Goal: Ask a question: Seek information or help from site administrators or community

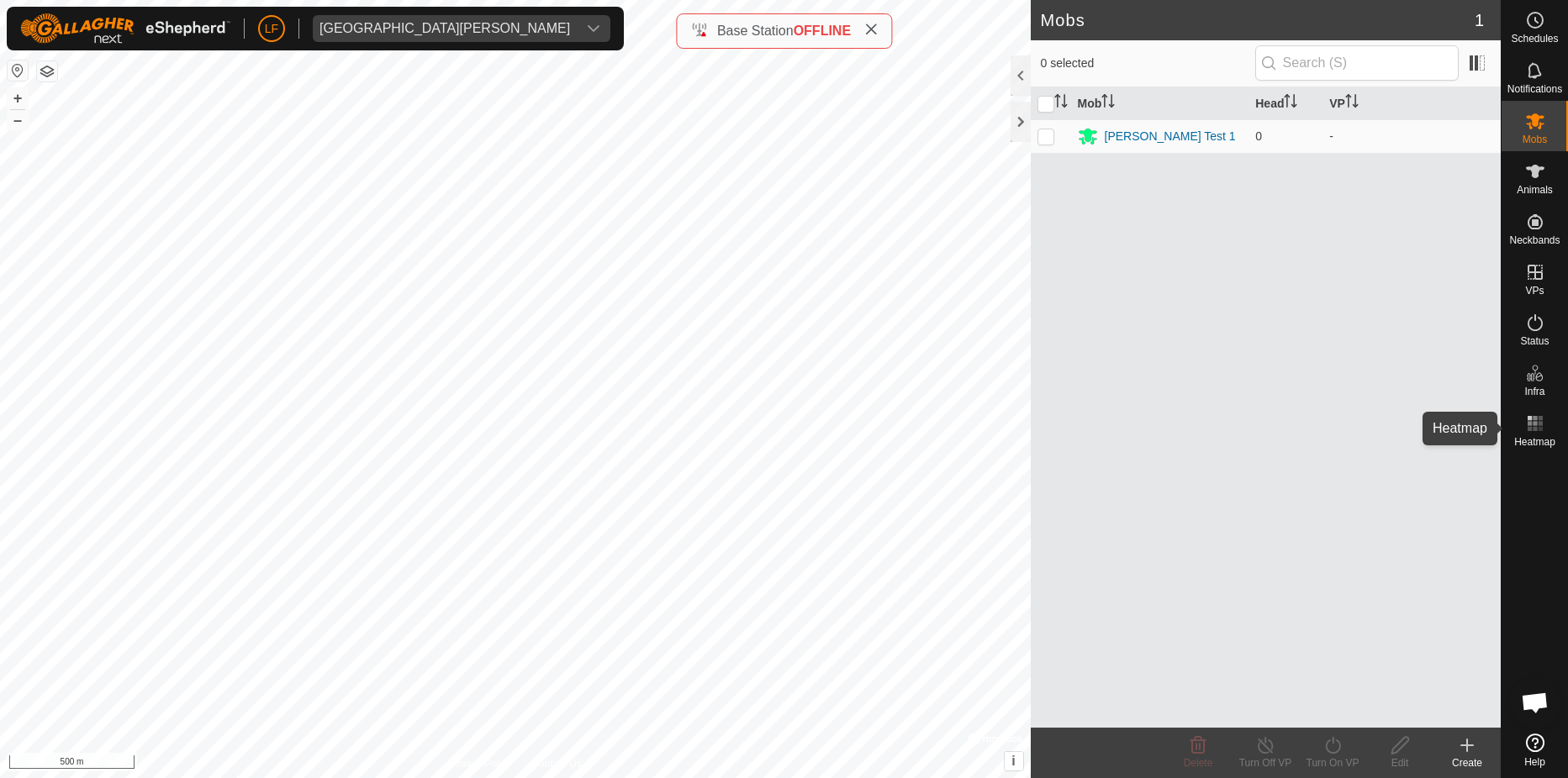
click at [1534, 415] on icon at bounding box center [1535, 423] width 20 height 20
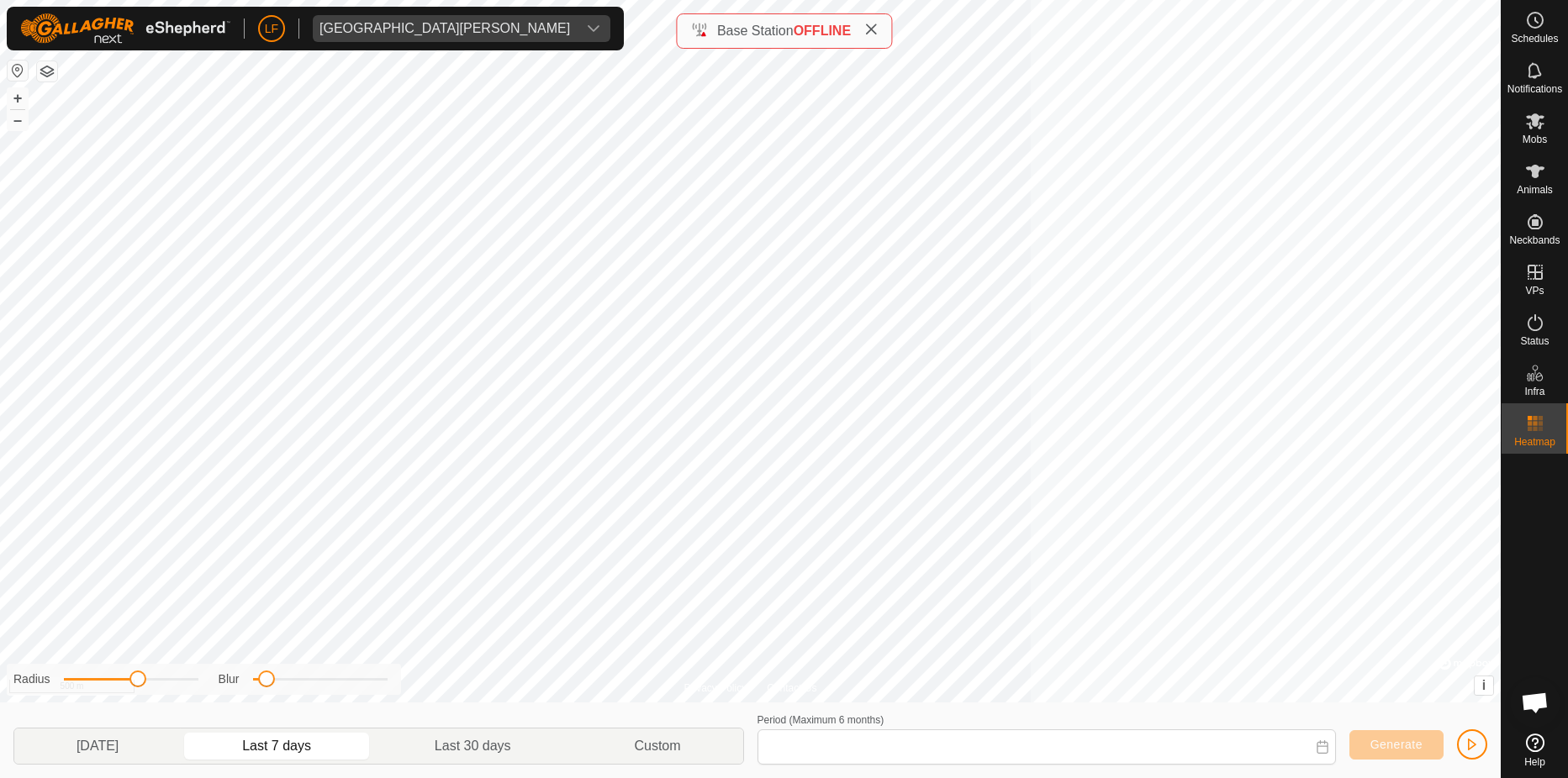
type input "[DATE] - [DATE]"
click at [1533, 421] on icon at bounding box center [1535, 423] width 20 height 20
click at [1533, 323] on icon at bounding box center [1535, 322] width 20 height 20
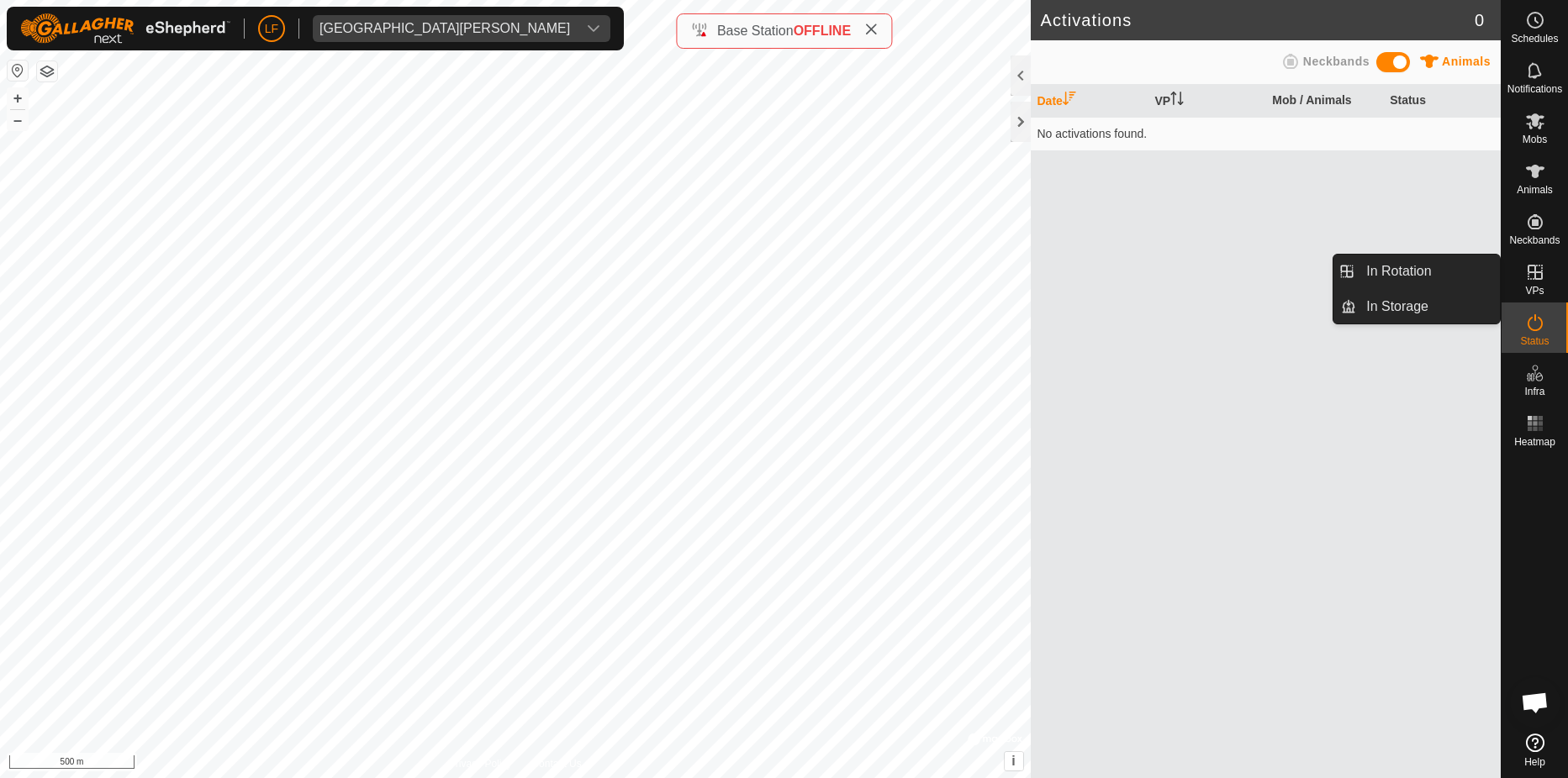
click at [1537, 276] on icon at bounding box center [1535, 271] width 20 height 20
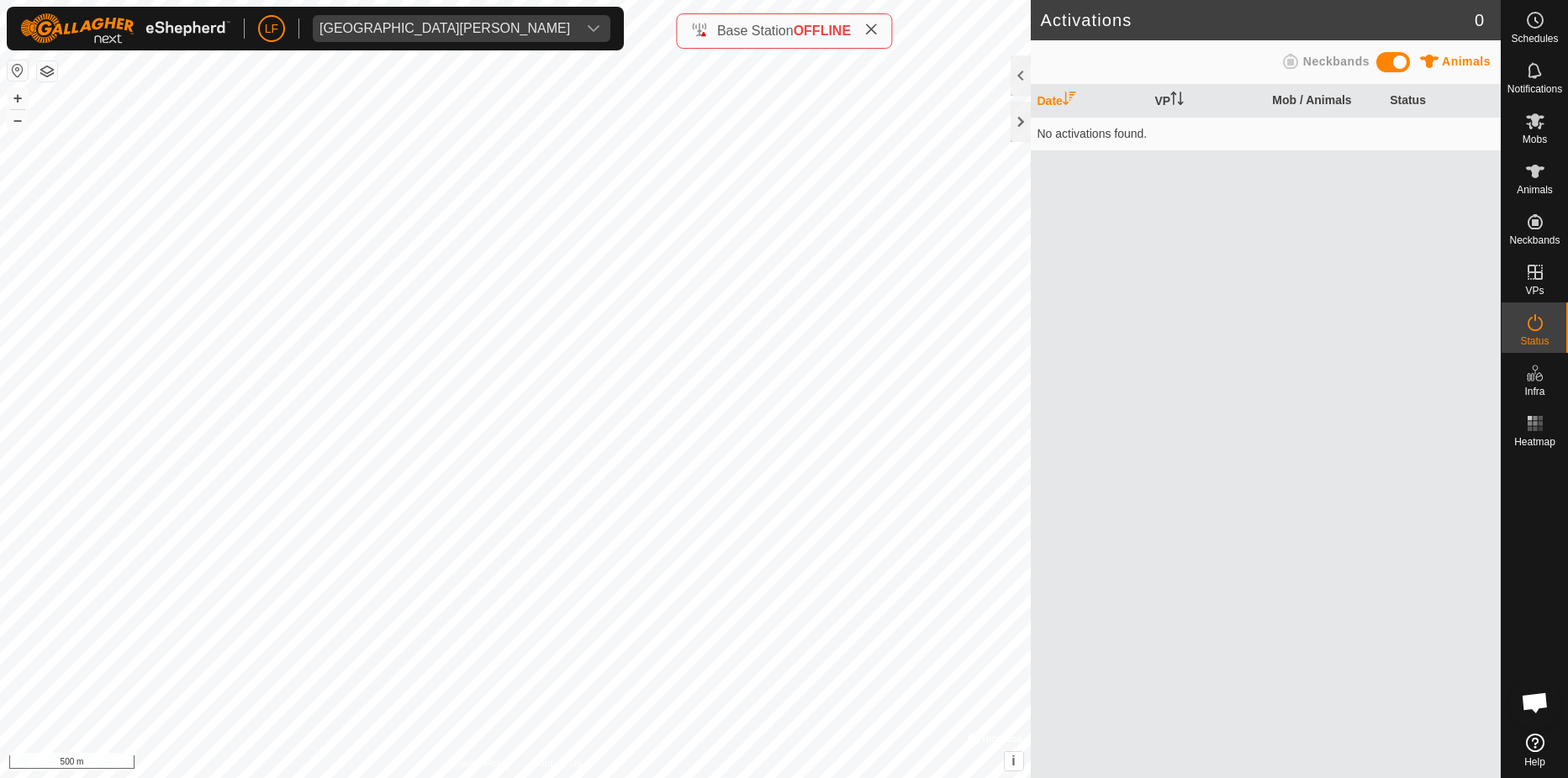
click at [1540, 703] on span "Open chat" at bounding box center [1534, 704] width 27 height 24
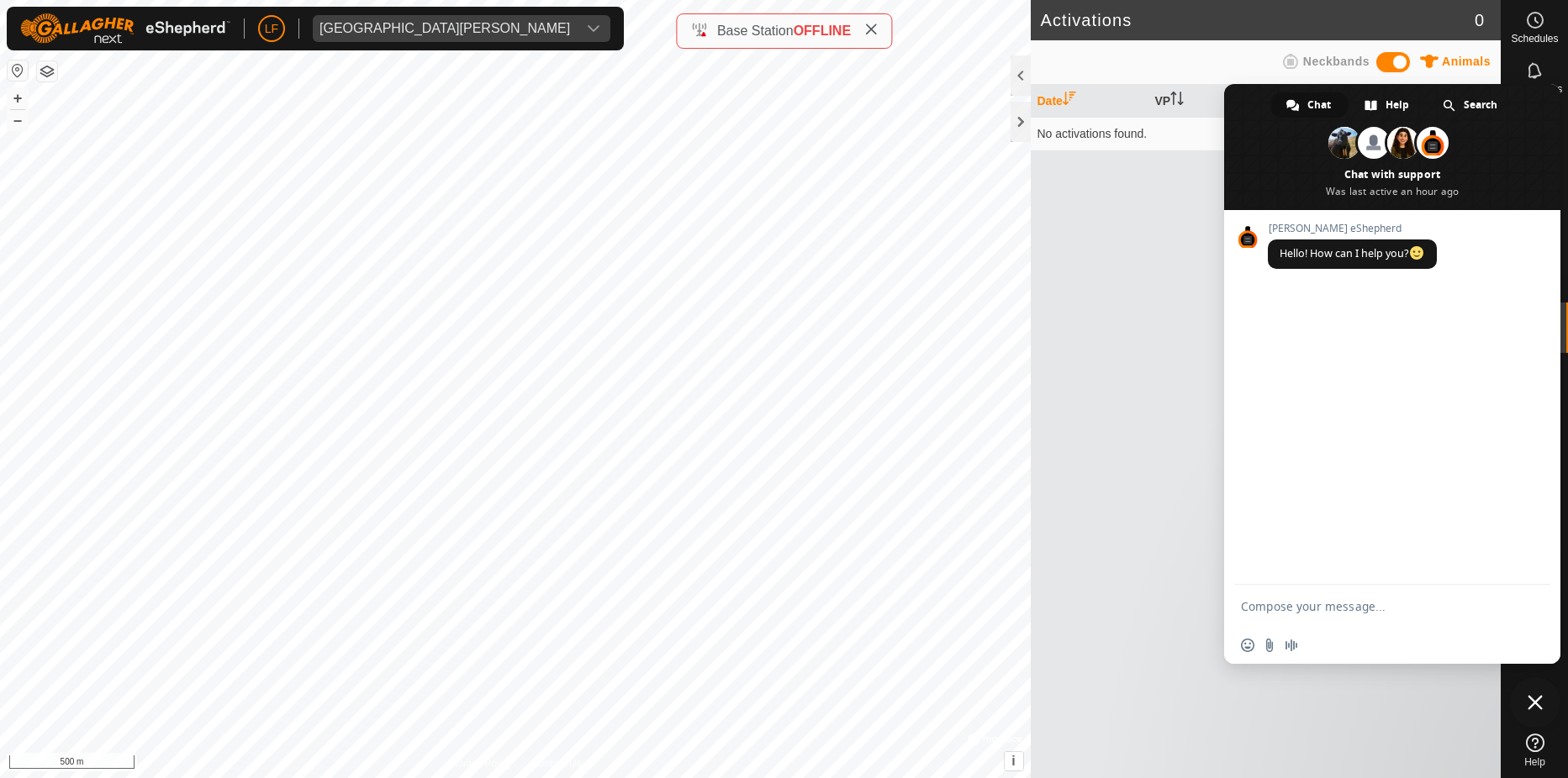
click at [1297, 256] on span "Hello! How can I help you?" at bounding box center [1352, 253] width 146 height 14
click at [1276, 307] on div "[PERSON_NAME] eShepherd Hello! How can I help you?" at bounding box center [1393, 397] width 337 height 375
type textarea "How do I find the property we are looking at for the eshepherd"
click at [1533, 596] on span "Send" at bounding box center [1530, 603] width 27 height 27
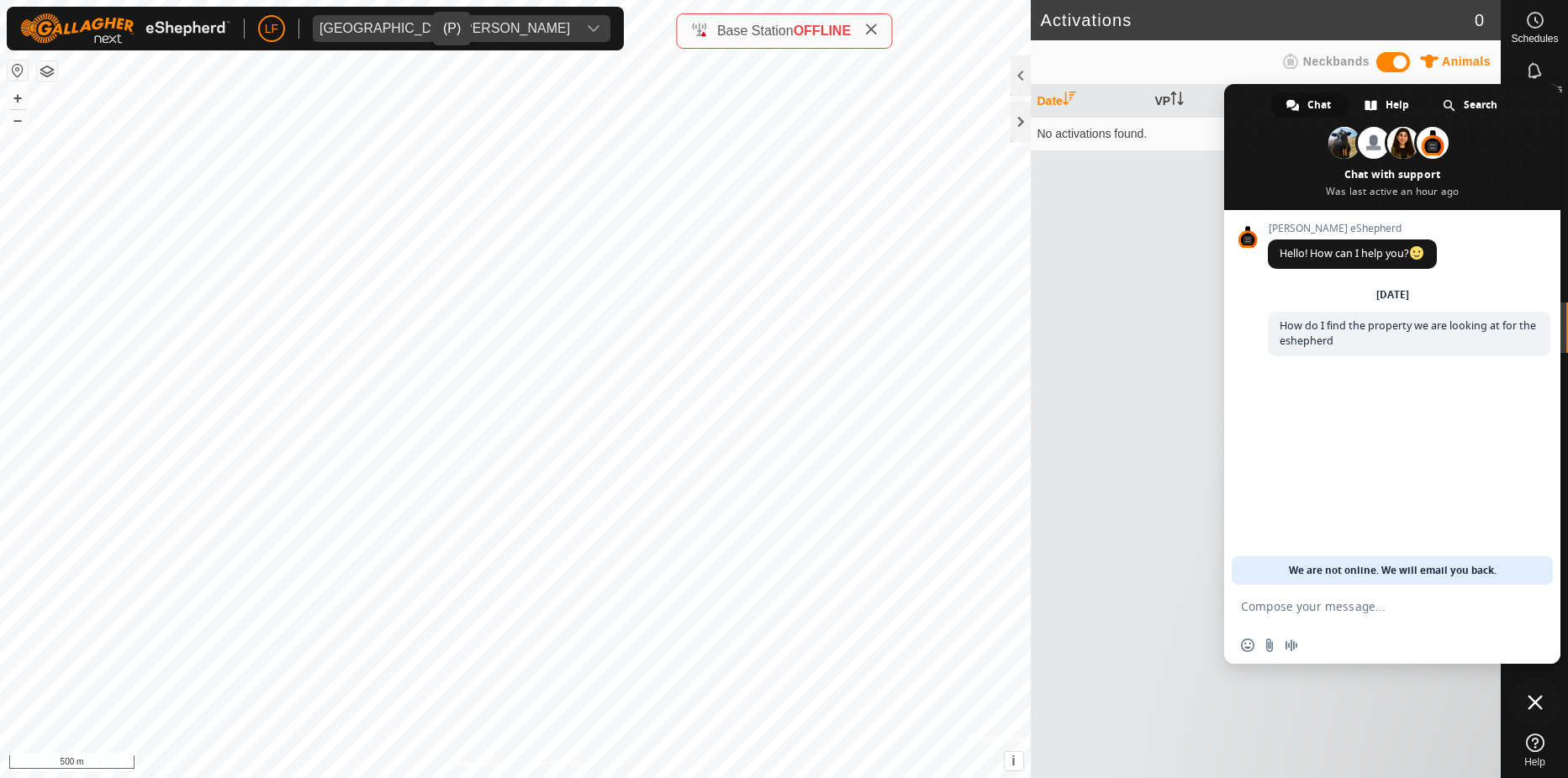
click at [374, 23] on div "[GEOGRAPHIC_DATA][PERSON_NAME]" at bounding box center [444, 28] width 251 height 13
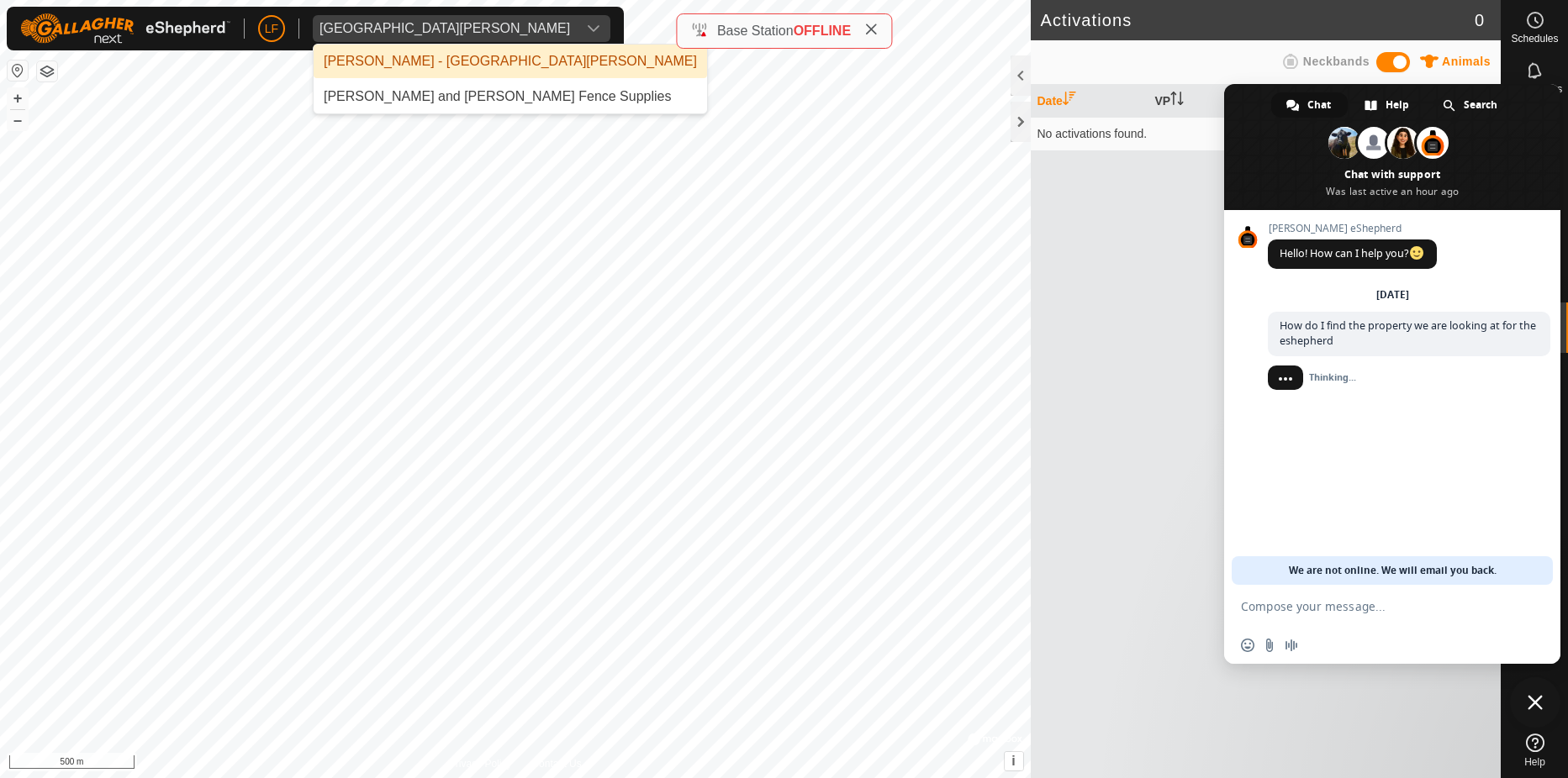
click at [386, 61] on li "[PERSON_NAME] - [GEOGRAPHIC_DATA][PERSON_NAME]" at bounding box center [511, 61] width 393 height 34
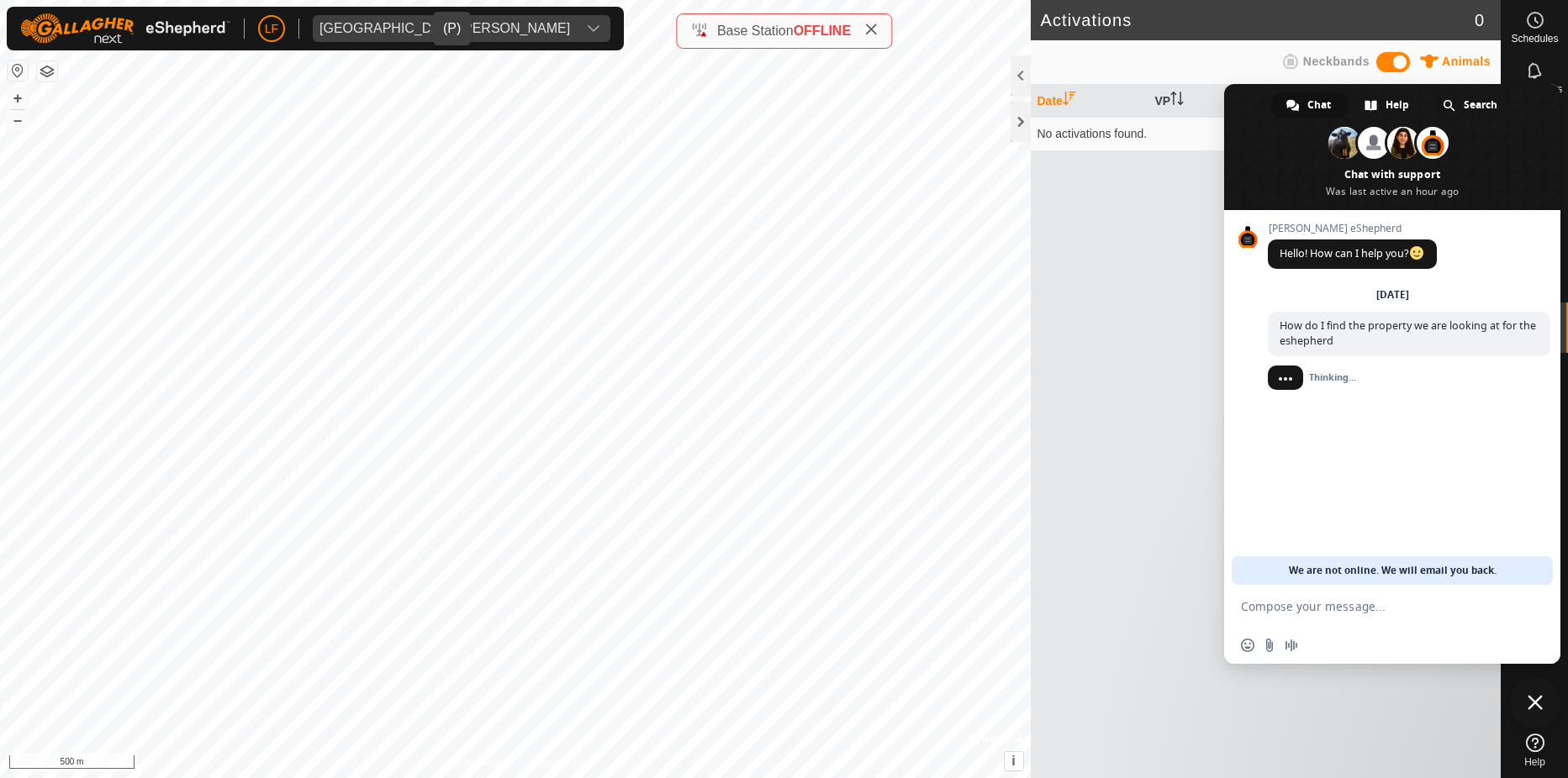
click at [587, 28] on icon "dropdown trigger" at bounding box center [594, 28] width 13 height 13
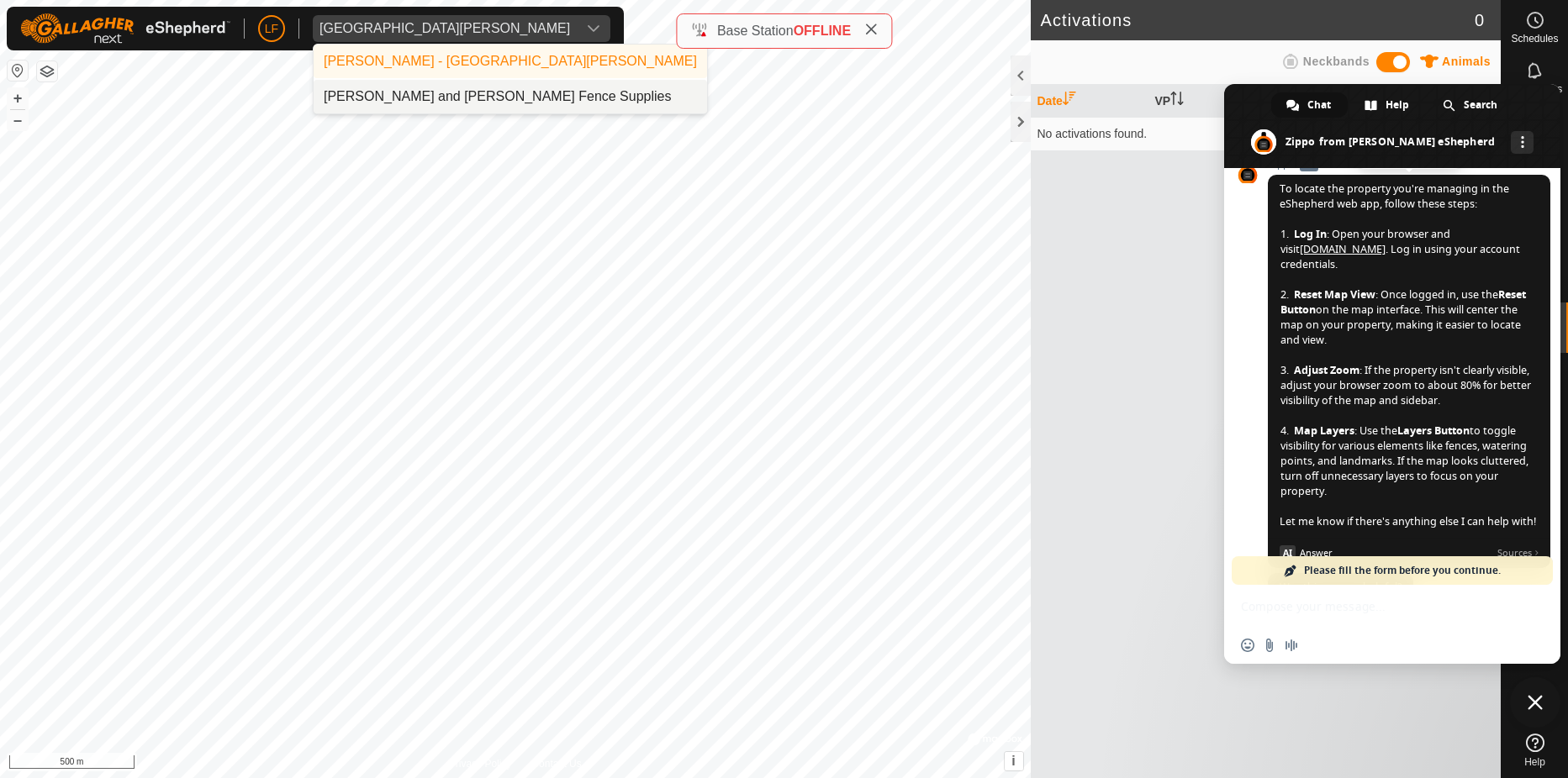
scroll to position [252, 0]
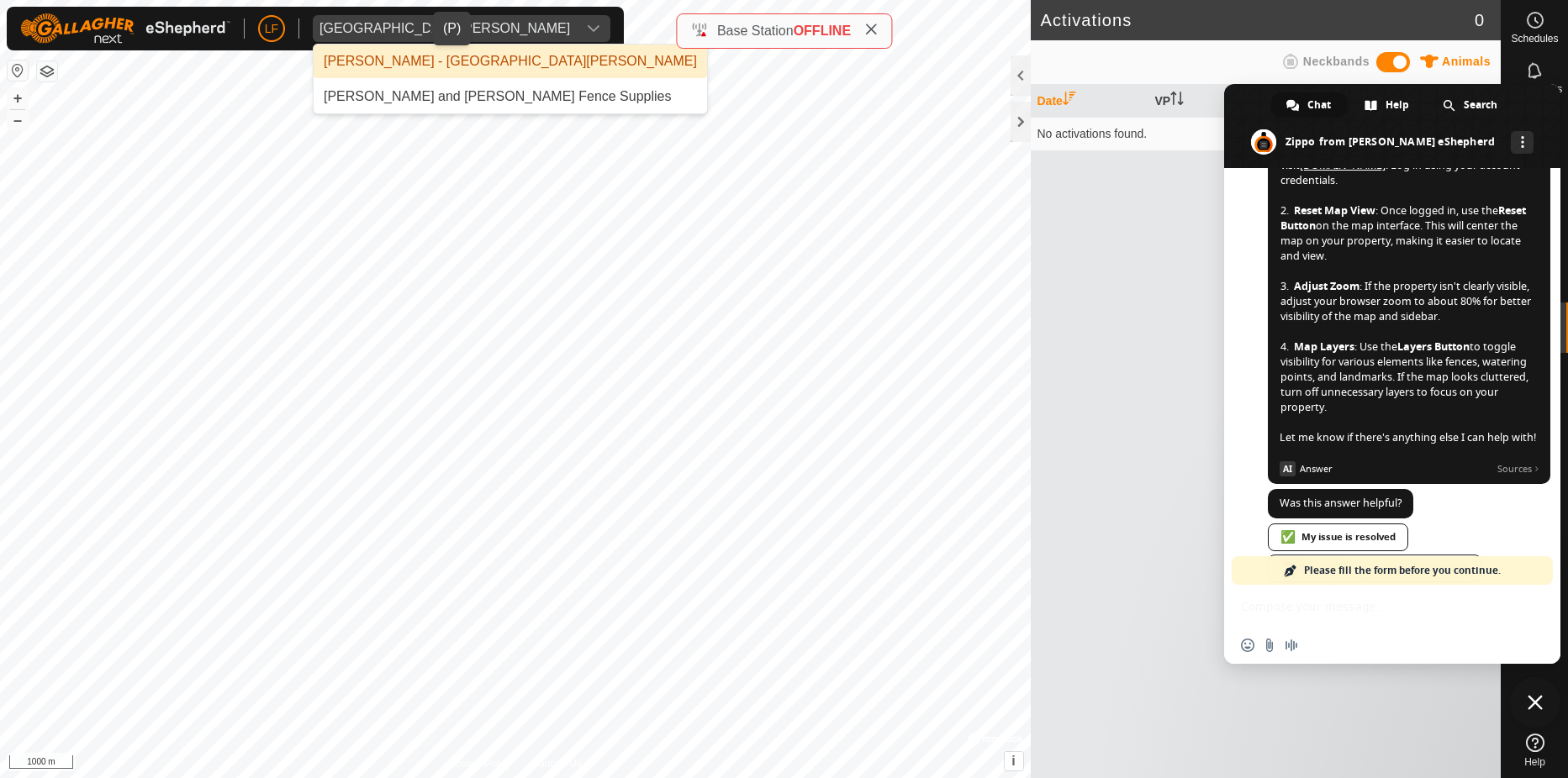
click at [433, 57] on li "[PERSON_NAME] - [GEOGRAPHIC_DATA][PERSON_NAME]" at bounding box center [511, 61] width 393 height 34
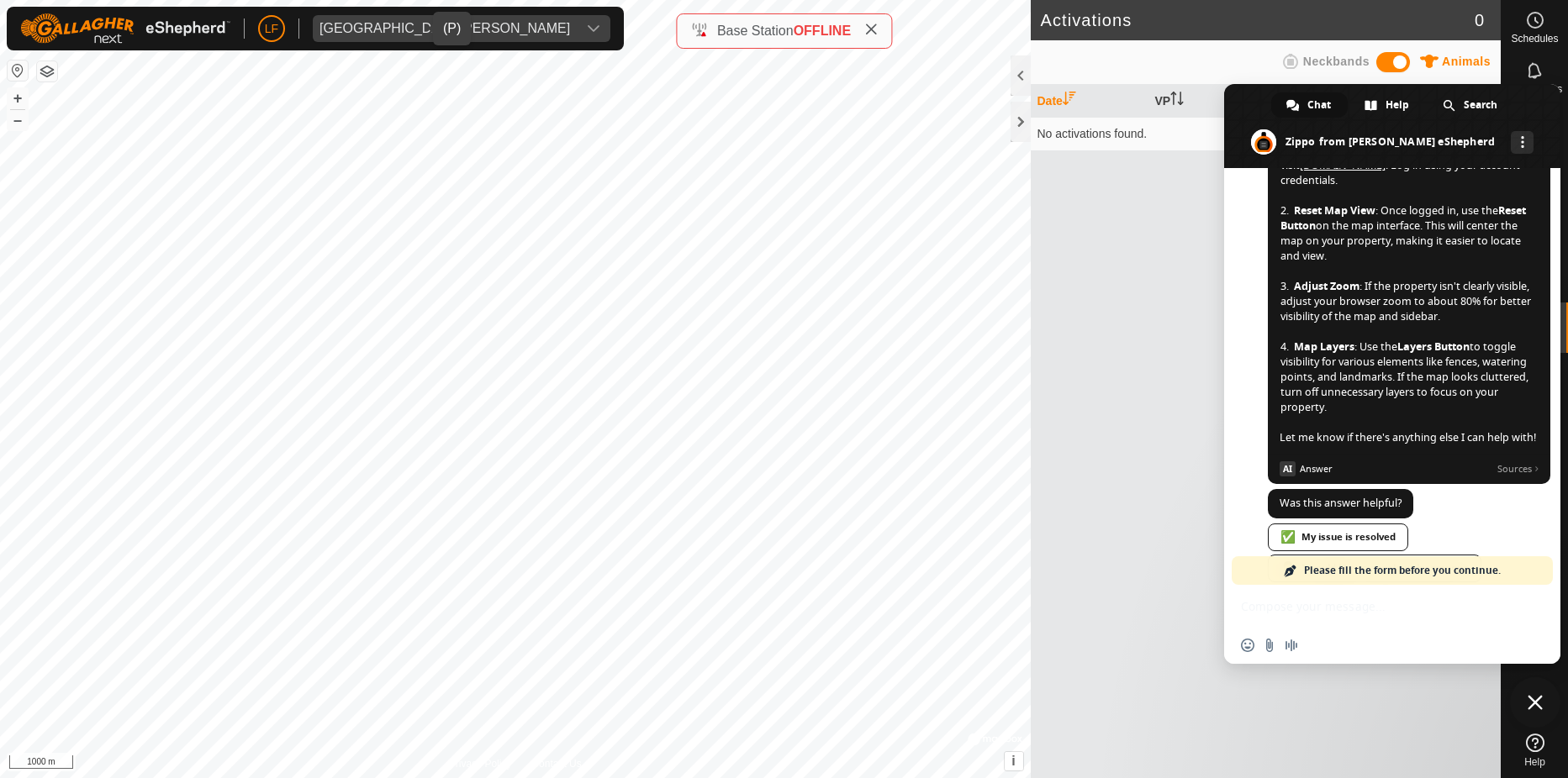
click at [54, 64] on button "button" at bounding box center [46, 71] width 20 height 20
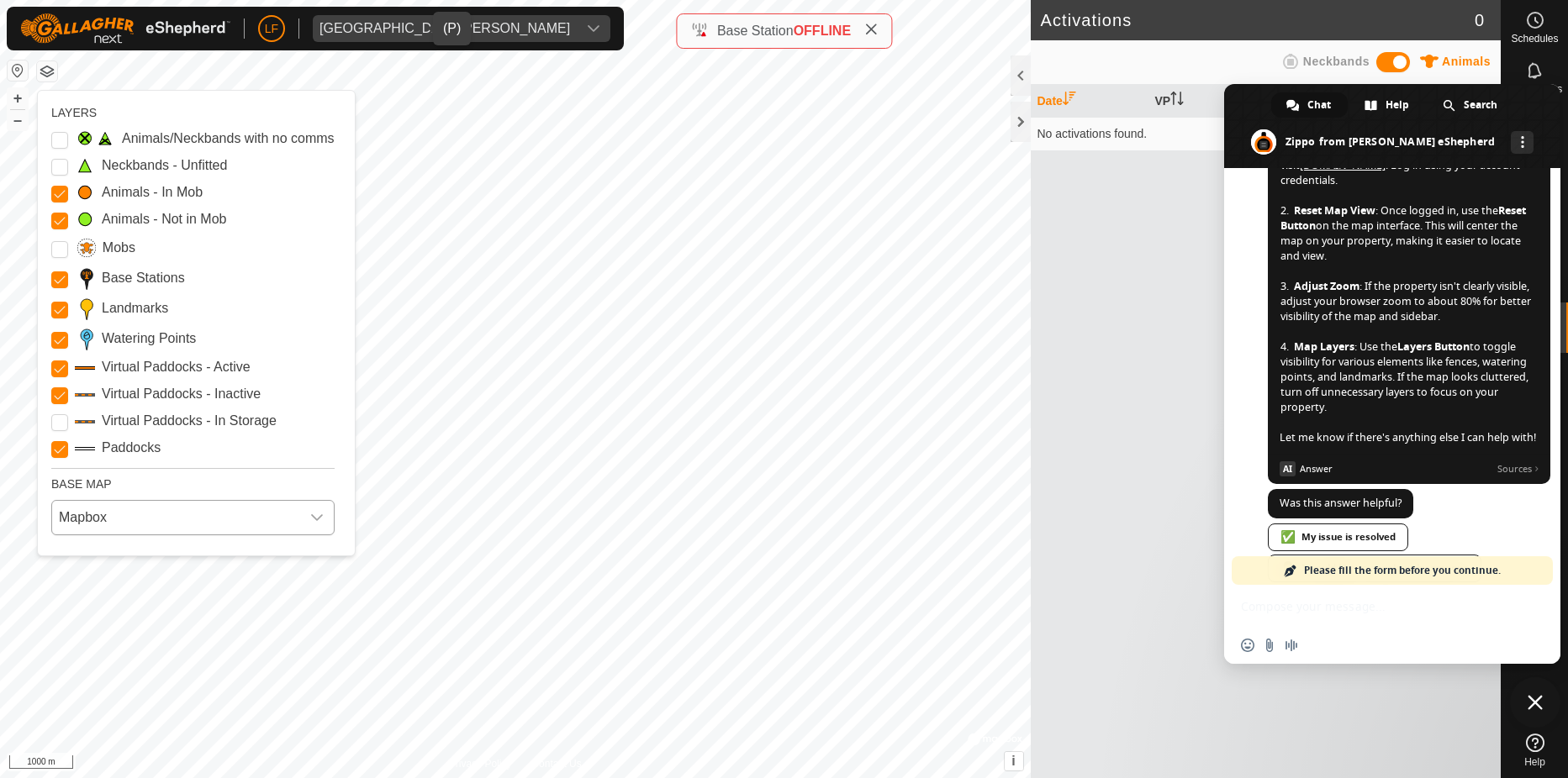
click at [312, 520] on div "dropdown trigger" at bounding box center [317, 518] width 34 height 34
click at [309, 524] on div "dropdown trigger" at bounding box center [317, 518] width 34 height 34
click at [15, 67] on button "button" at bounding box center [17, 70] width 20 height 20
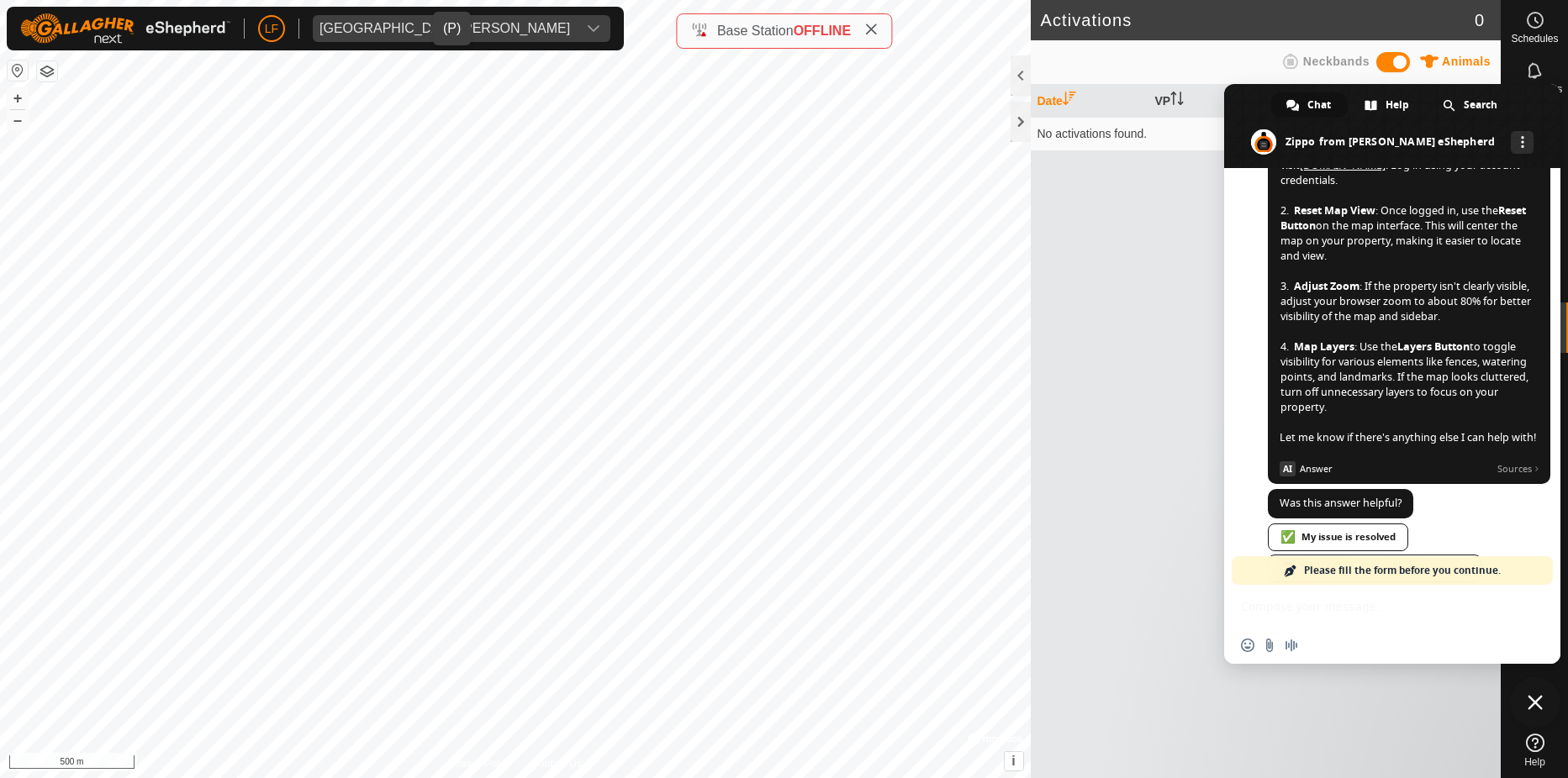
click at [15, 70] on button "button" at bounding box center [17, 70] width 20 height 20
click at [684, 0] on html "LF Fort [PERSON_NAME] Schedules Notifications Mobs Animals Neckbands VPs Status…" at bounding box center [784, 389] width 1568 height 778
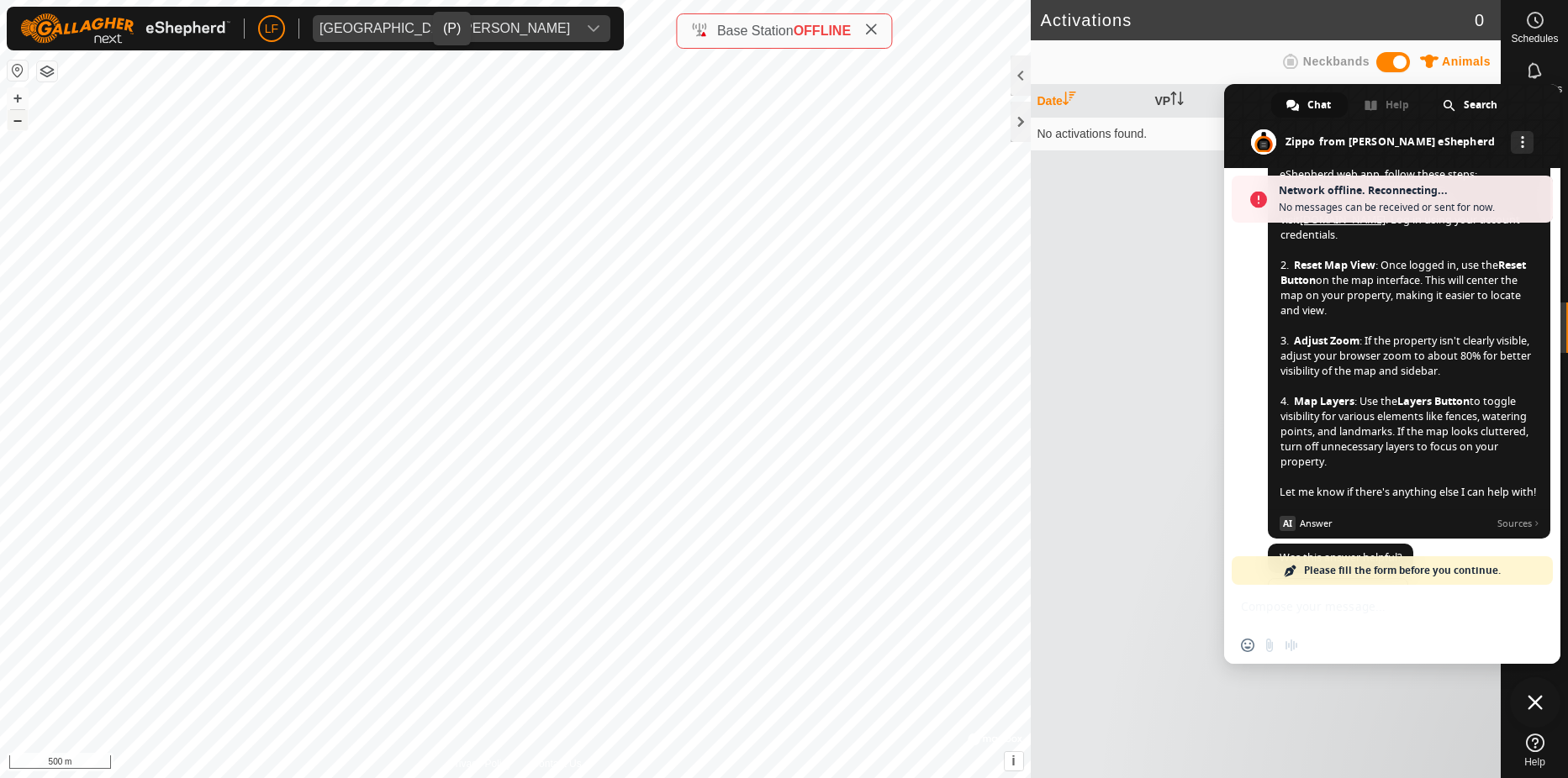
click at [22, 121] on button "–" at bounding box center [17, 119] width 20 height 20
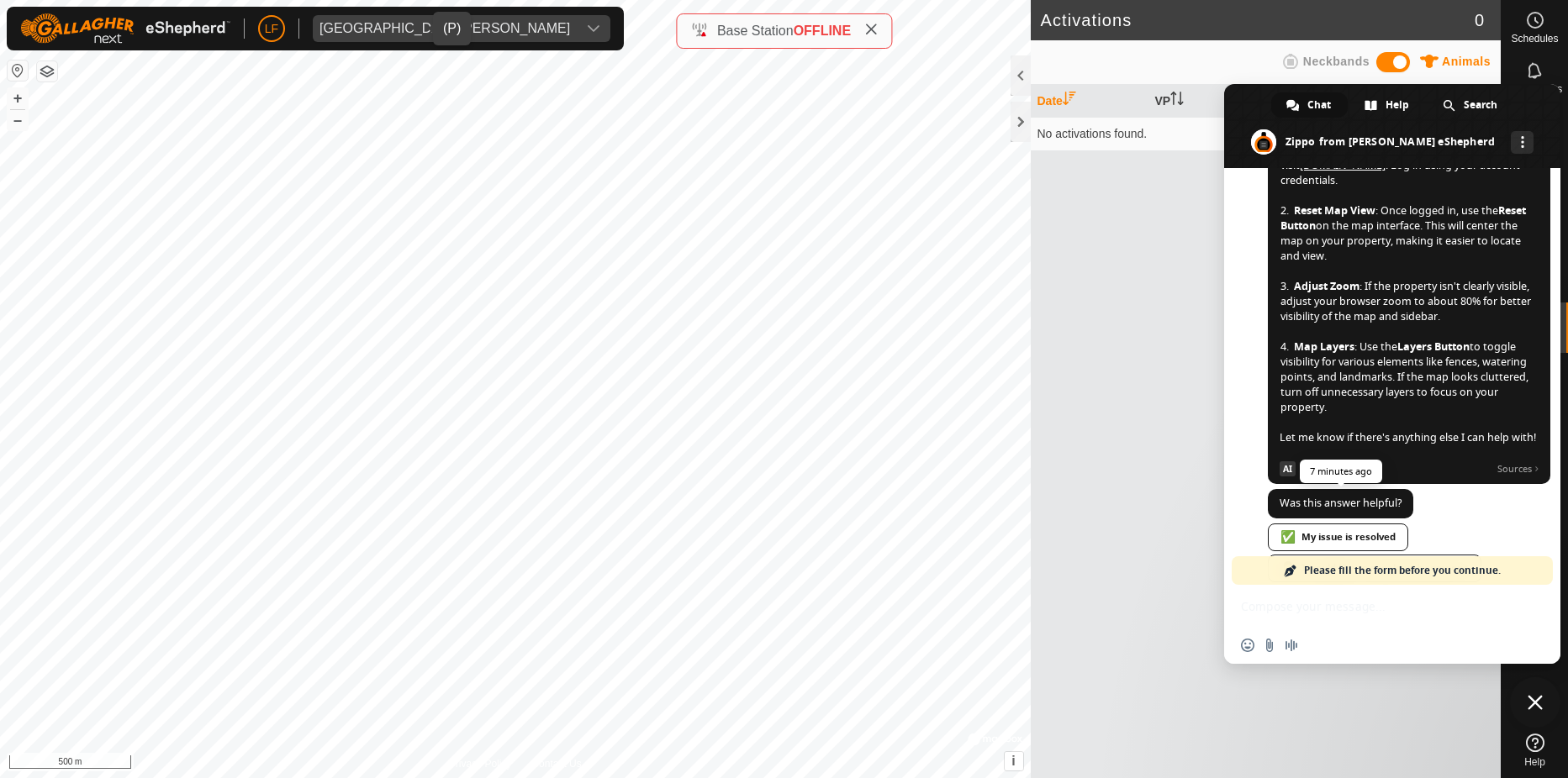
scroll to position [347, 0]
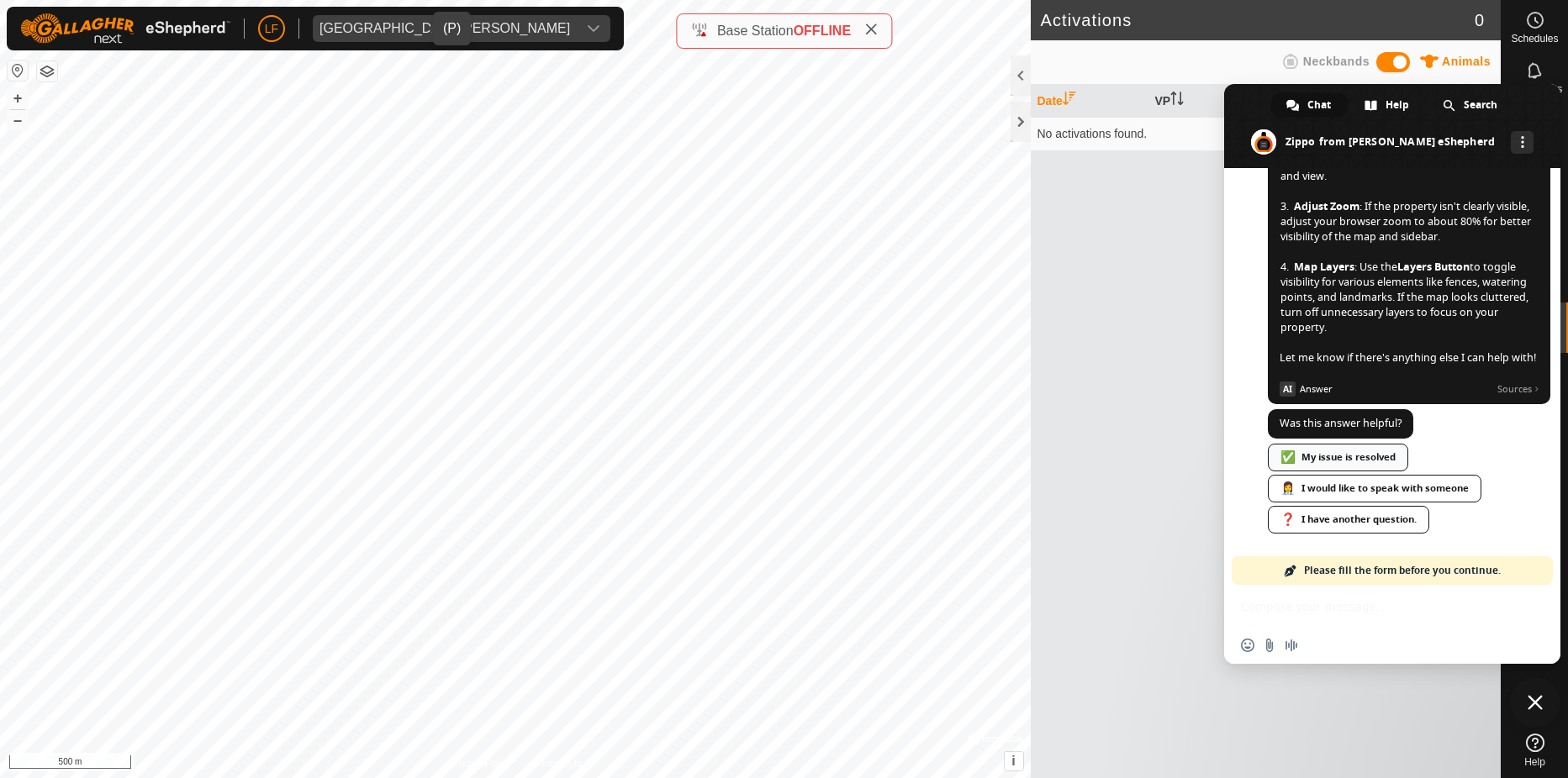
click at [1331, 456] on div "✅ My issue is resolved" at bounding box center [1338, 457] width 140 height 27
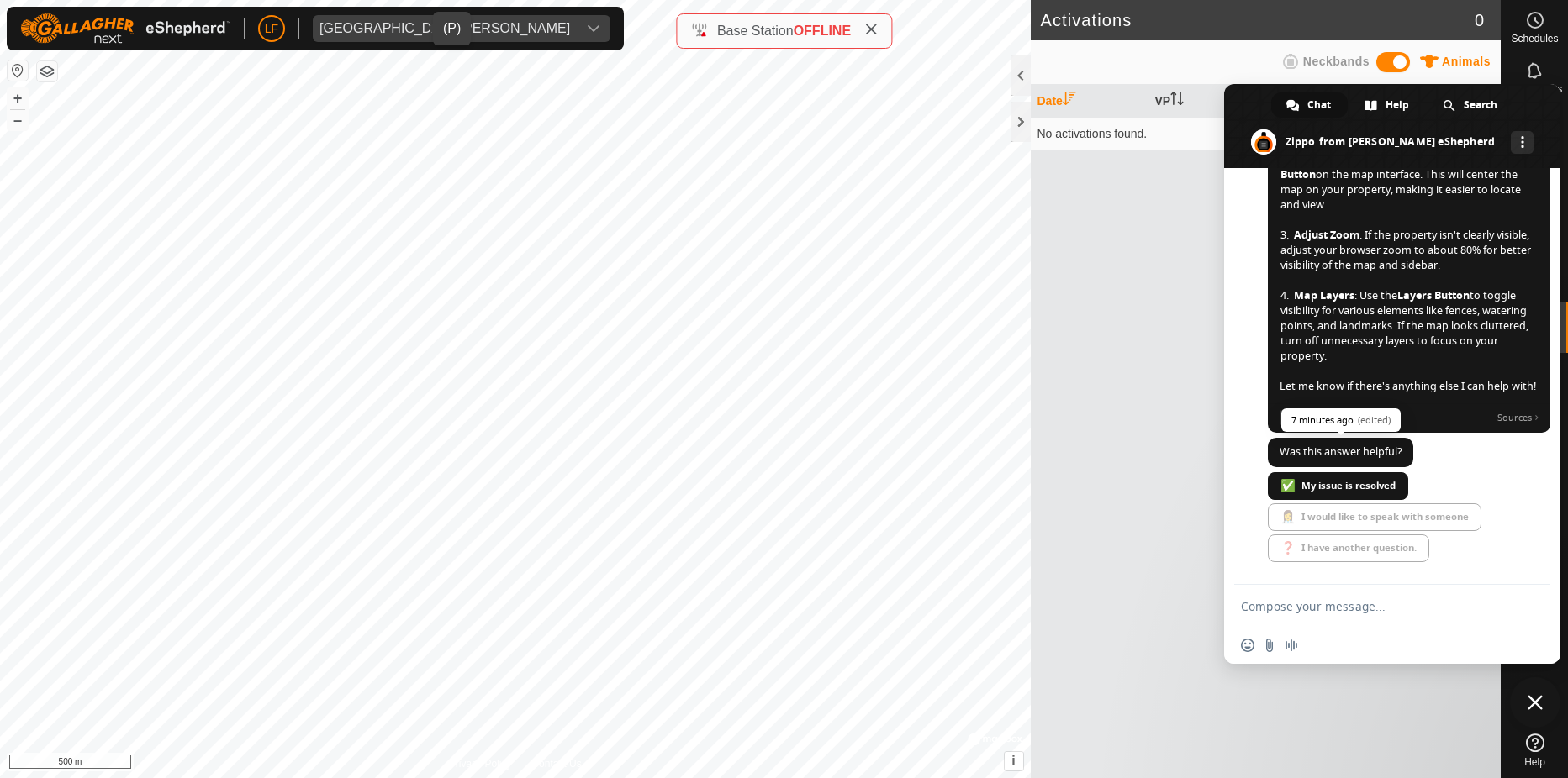
scroll to position [319, 0]
click at [1172, 247] on div "Date VP Mob / Animals Status No activations found." at bounding box center [1266, 432] width 471 height 694
click at [1531, 696] on span "Close chat" at bounding box center [1536, 702] width 15 height 15
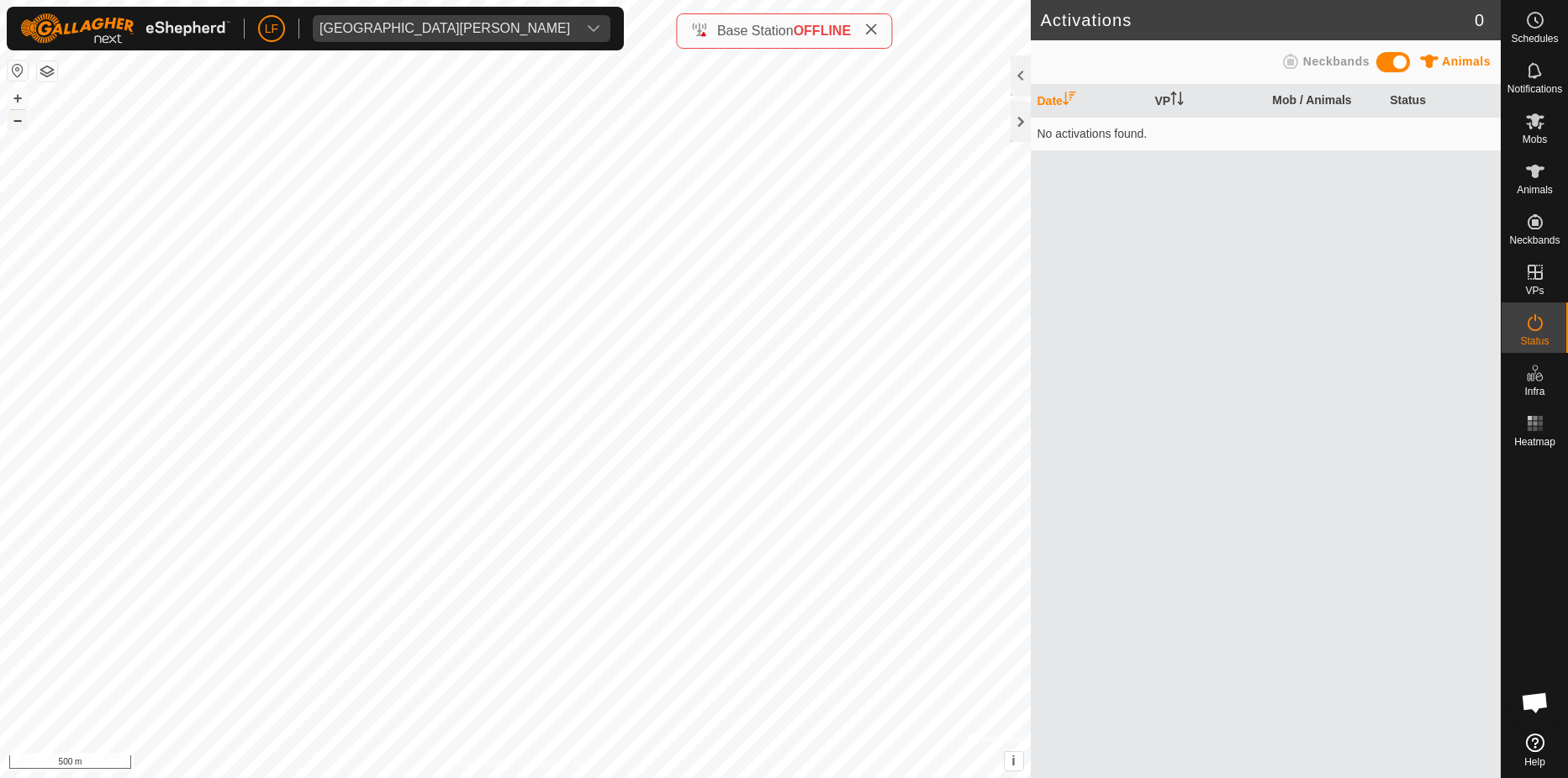
click at [9, 111] on button "–" at bounding box center [17, 119] width 20 height 20
click at [18, 121] on button "–" at bounding box center [17, 119] width 20 height 20
click at [1546, 24] on es-schedule-vp-svg-icon at bounding box center [1536, 20] width 30 height 26
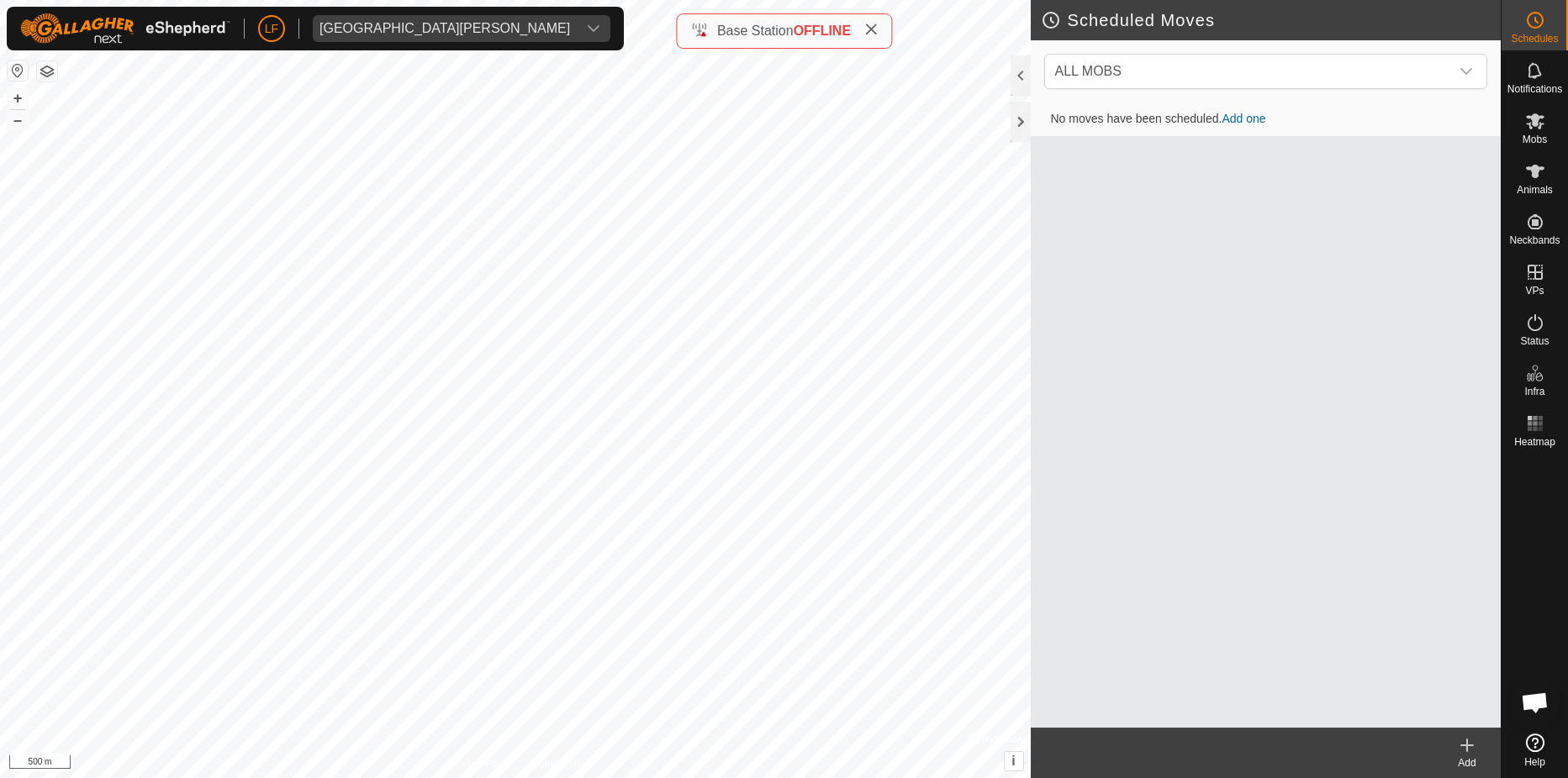
click at [1236, 110] on td "No moves have been scheduled. Add one" at bounding box center [1266, 119] width 471 height 34
click at [1243, 111] on td "No moves have been scheduled. Add one" at bounding box center [1266, 119] width 471 height 34
click at [19, 96] on button "+" at bounding box center [17, 97] width 20 height 20
click at [542, 0] on html "LF Fort [PERSON_NAME] Schedules Notifications Mobs Animals Neckbands VPs Status…" at bounding box center [784, 389] width 1568 height 778
click at [110, 0] on html "LF Fort [PERSON_NAME] Schedules Notifications Mobs Animals Neckbands VPs Status…" at bounding box center [784, 389] width 1568 height 778
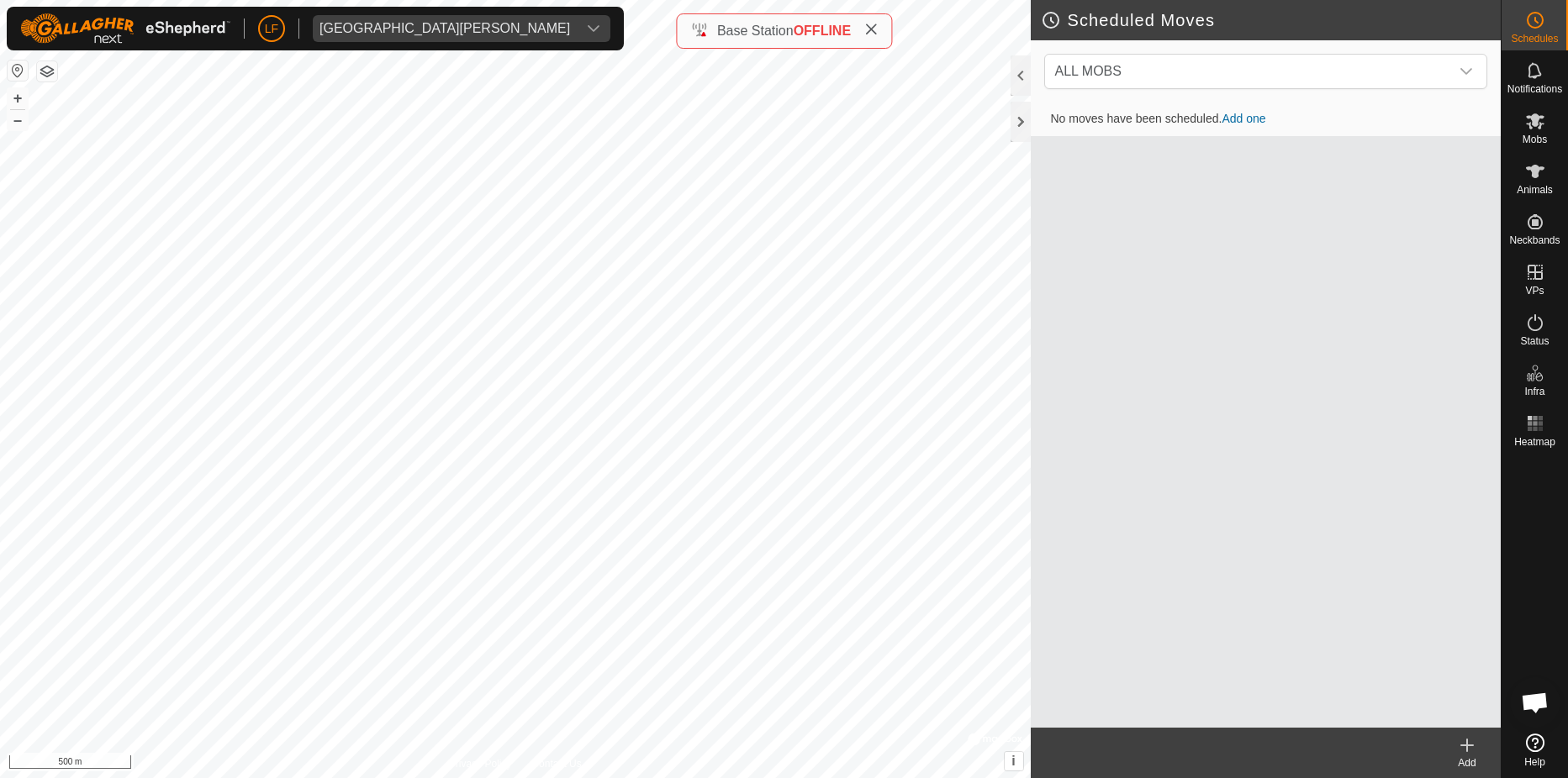
click at [103, 0] on html "LF Fort [PERSON_NAME] Schedules Notifications Mobs Animals Neckbands VPs Status…" at bounding box center [784, 389] width 1568 height 778
click at [18, 120] on button "–" at bounding box center [17, 119] width 20 height 20
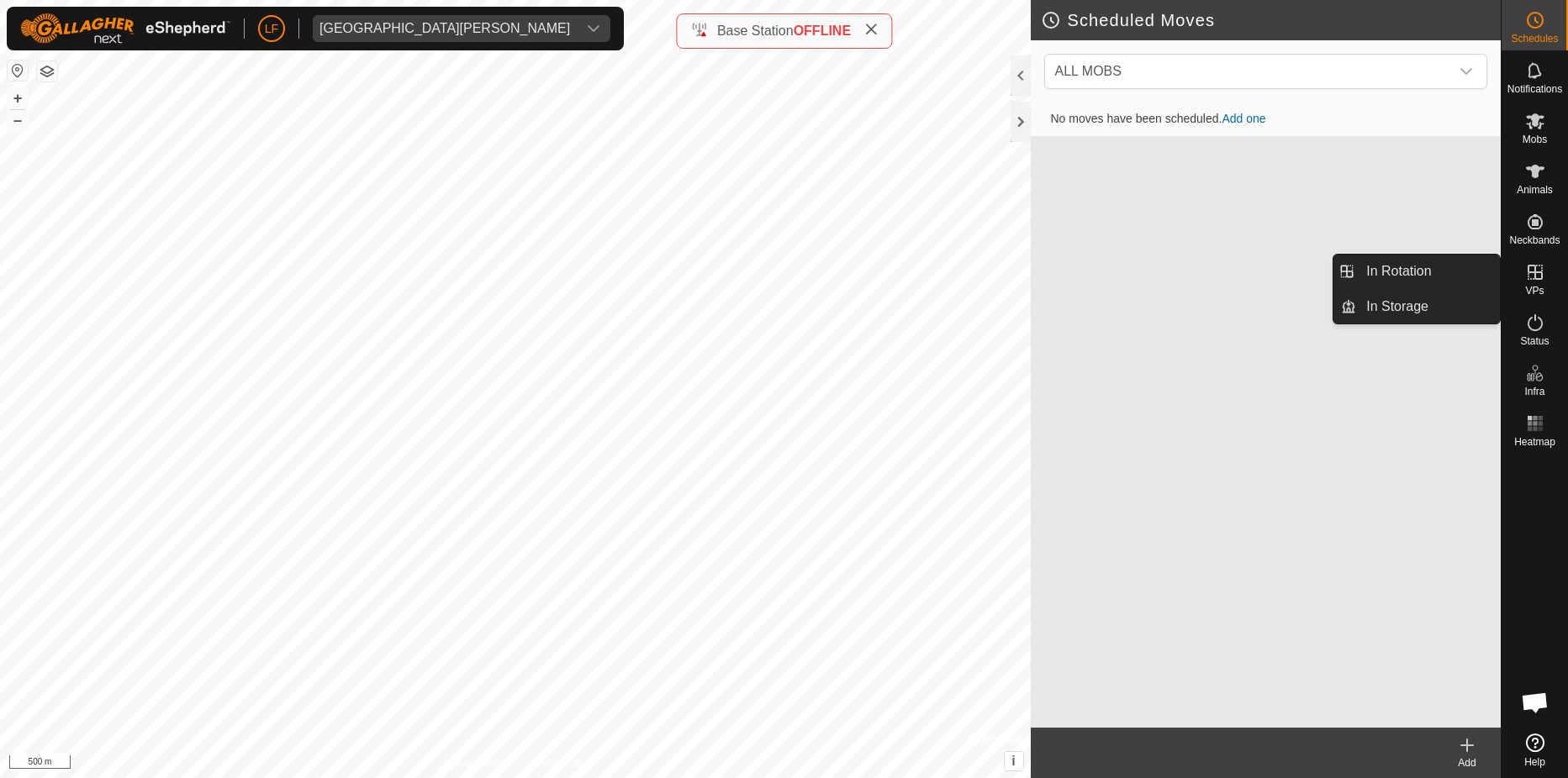
click at [1534, 274] on icon at bounding box center [1535, 271] width 20 height 20
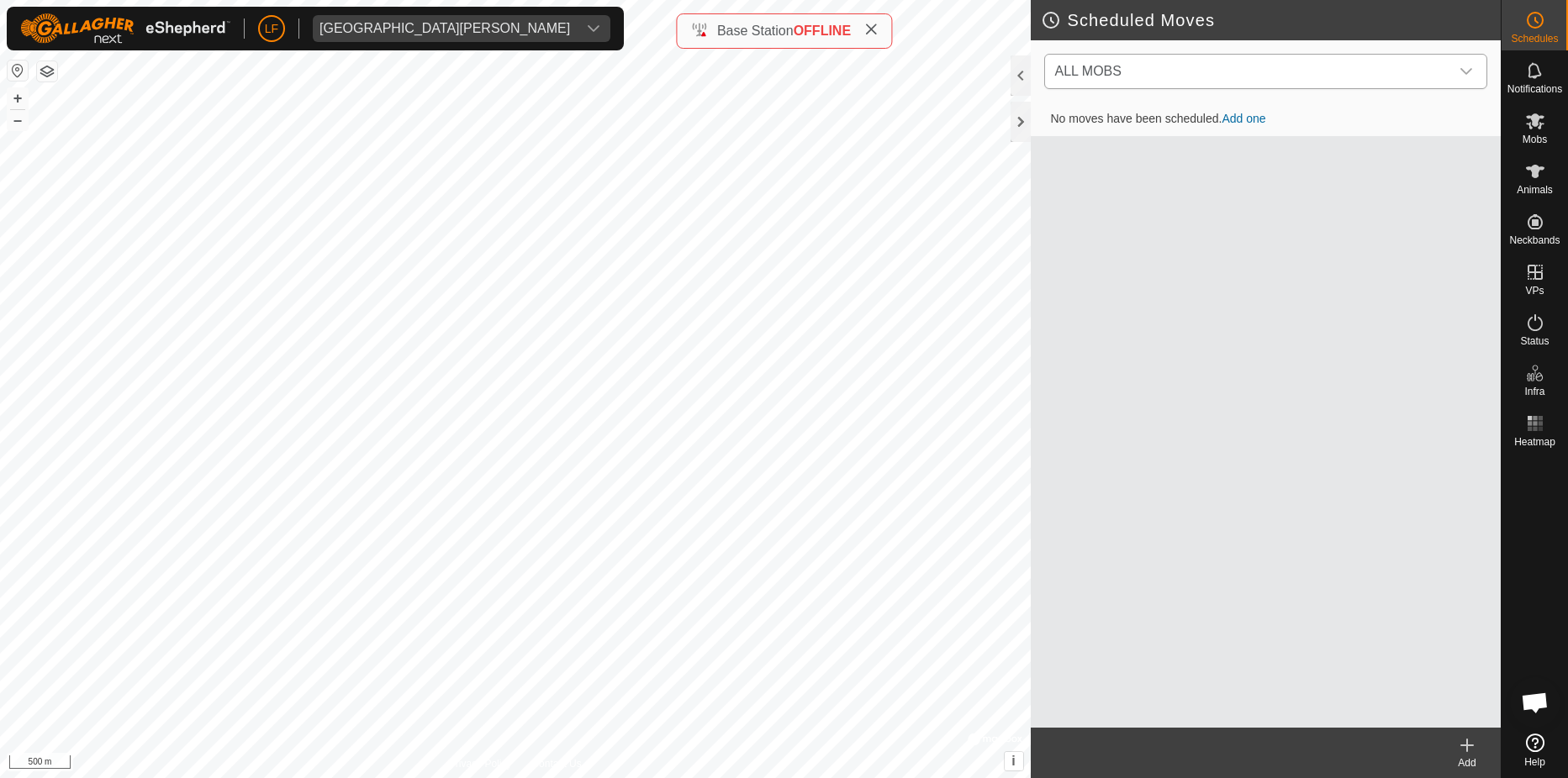
click at [1461, 64] on div "dropdown trigger" at bounding box center [1467, 72] width 34 height 34
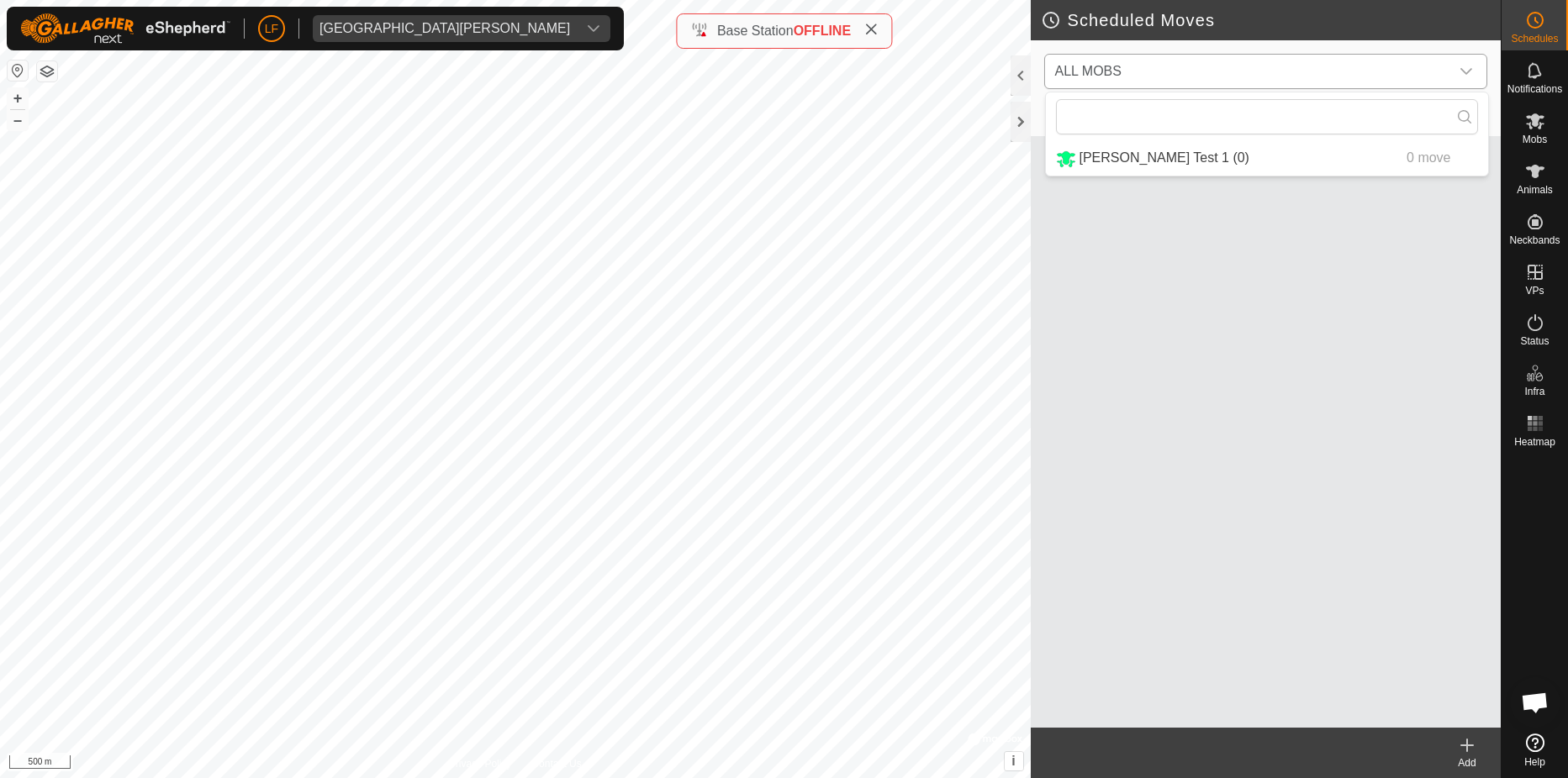
click at [1461, 65] on icon "dropdown trigger" at bounding box center [1467, 71] width 13 height 13
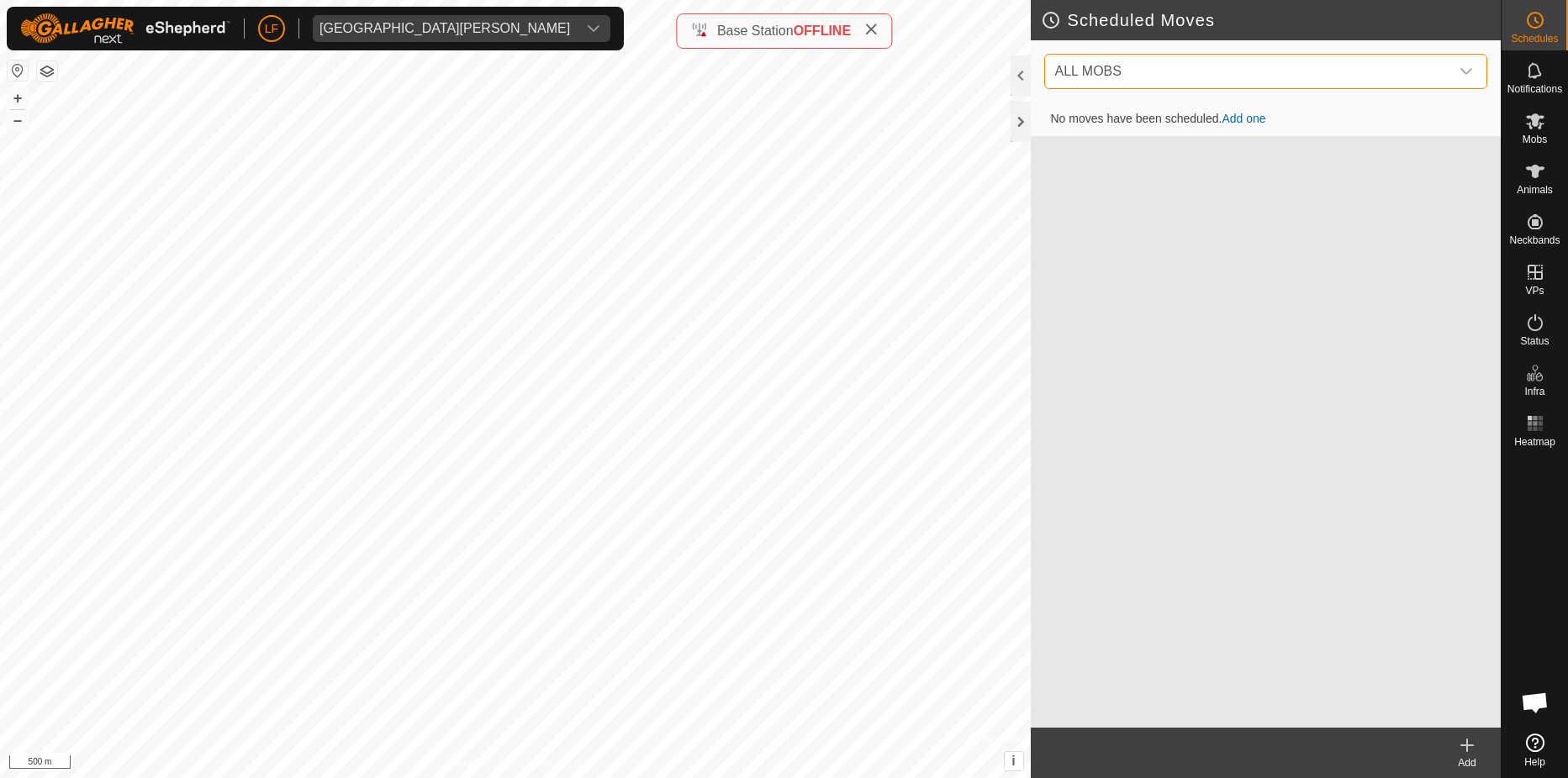
click at [1053, 19] on h2 "Scheduled Moves" at bounding box center [1271, 20] width 461 height 20
click at [1054, 18] on h2 "Scheduled Moves" at bounding box center [1271, 20] width 461 height 20
click at [1541, 120] on icon at bounding box center [1535, 120] width 20 height 20
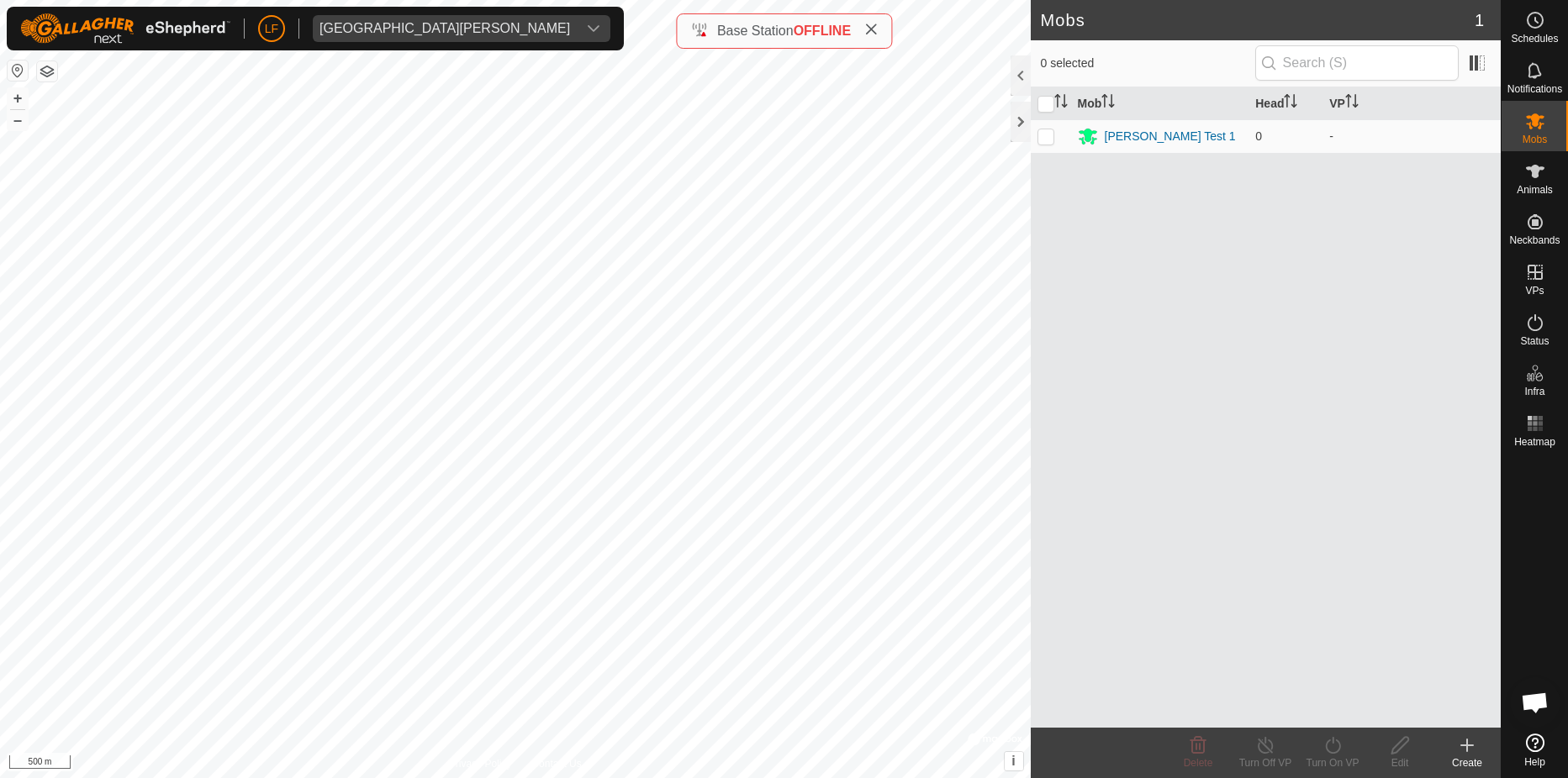
click at [1542, 122] on icon at bounding box center [1535, 120] width 20 height 20
click at [1019, 72] on div at bounding box center [1020, 76] width 20 height 41
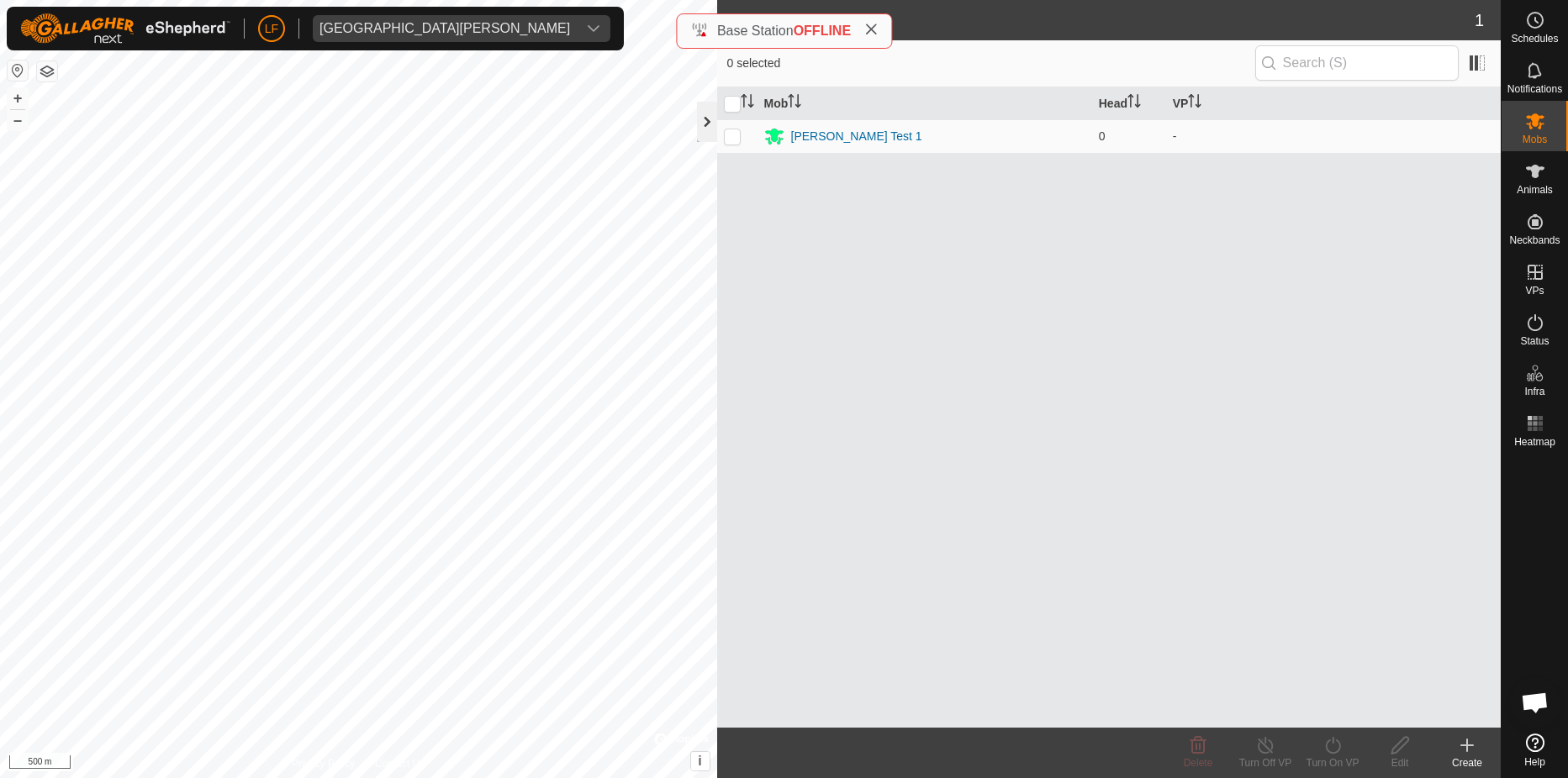
click at [709, 121] on div at bounding box center [706, 122] width 20 height 41
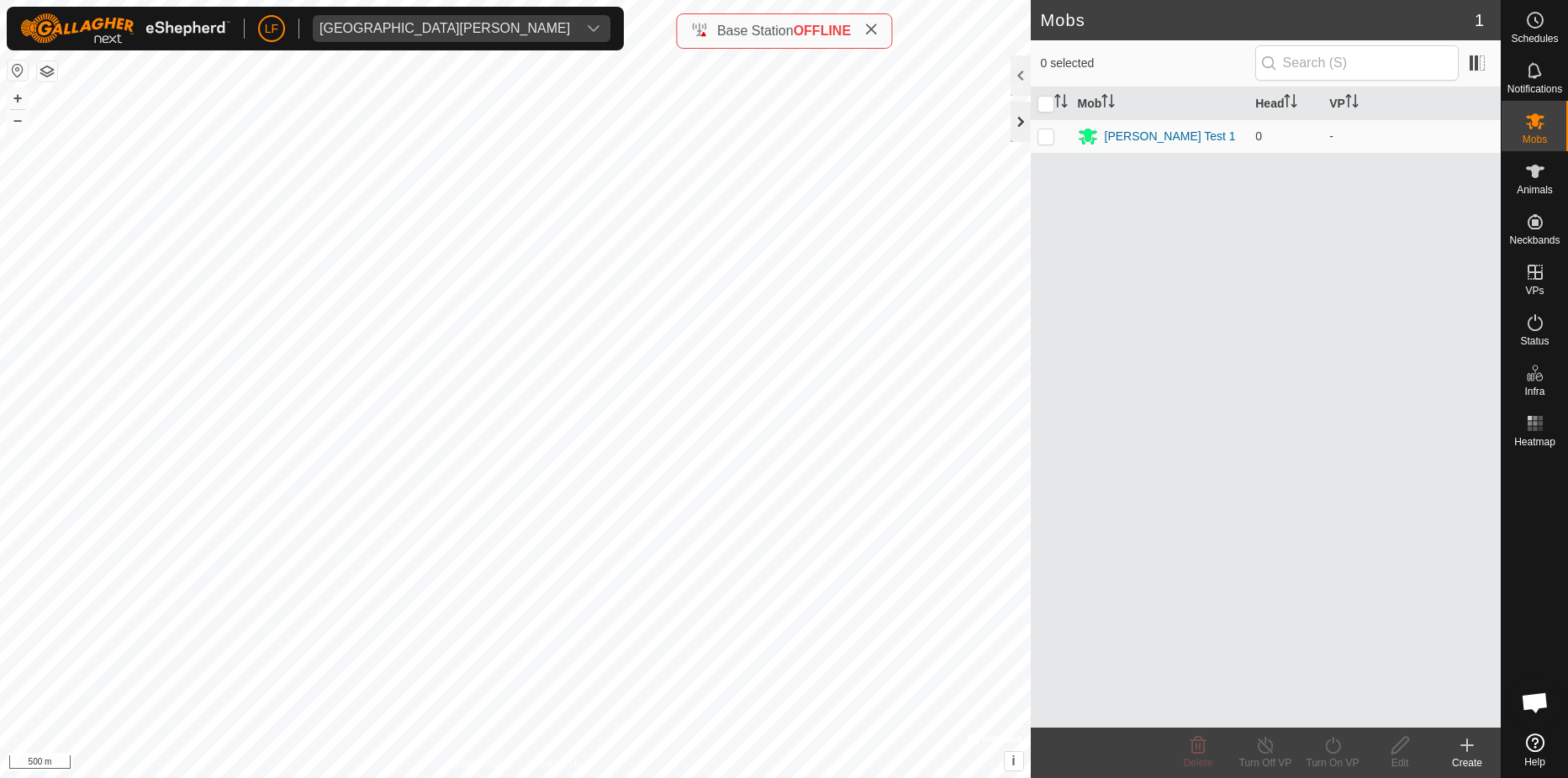
click at [1015, 119] on div at bounding box center [1020, 122] width 20 height 41
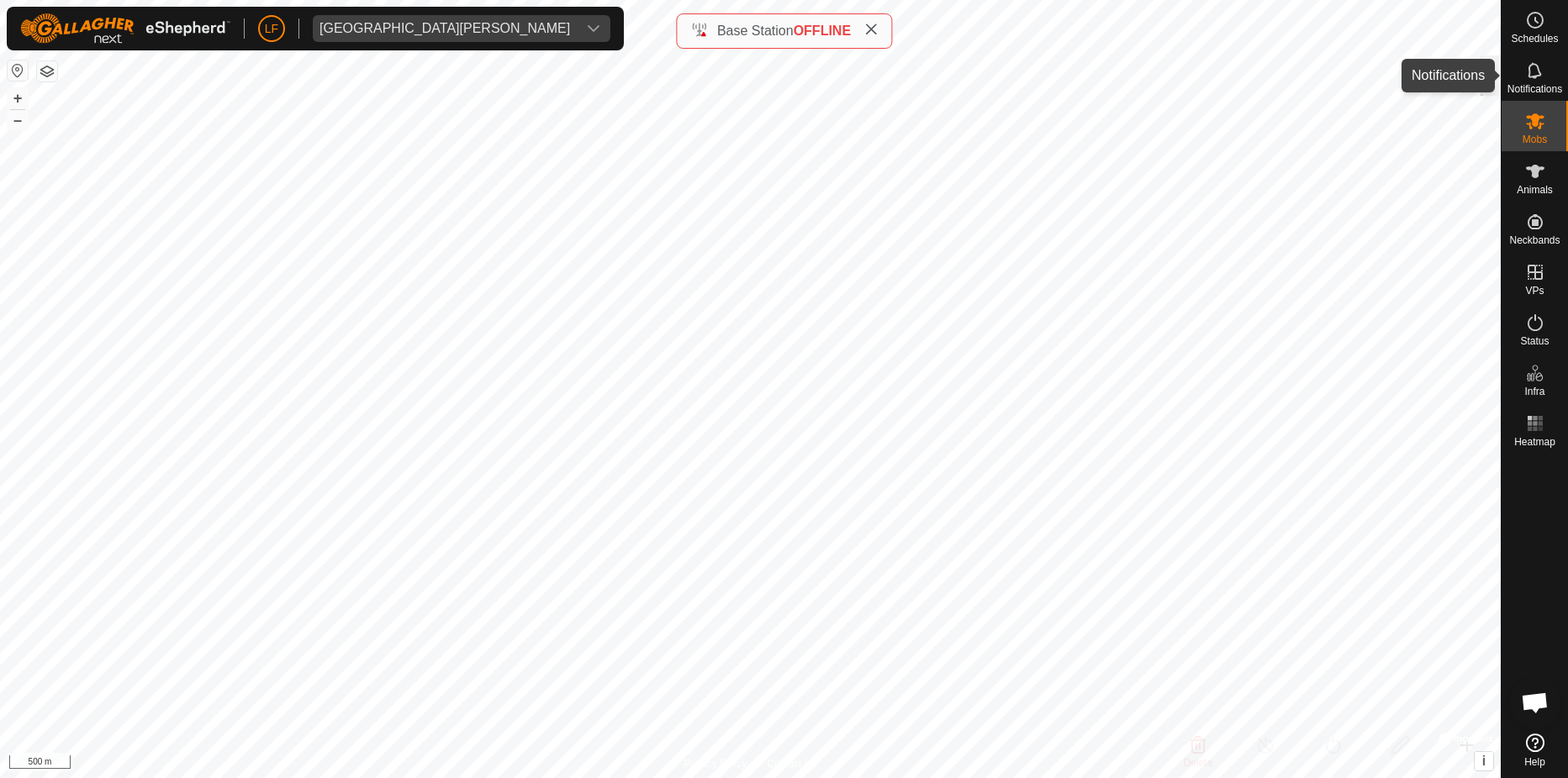
click at [1539, 78] on icon at bounding box center [1535, 70] width 20 height 20
click at [1531, 71] on icon at bounding box center [1535, 70] width 20 height 20
click at [1537, 320] on icon at bounding box center [1535, 322] width 20 height 20
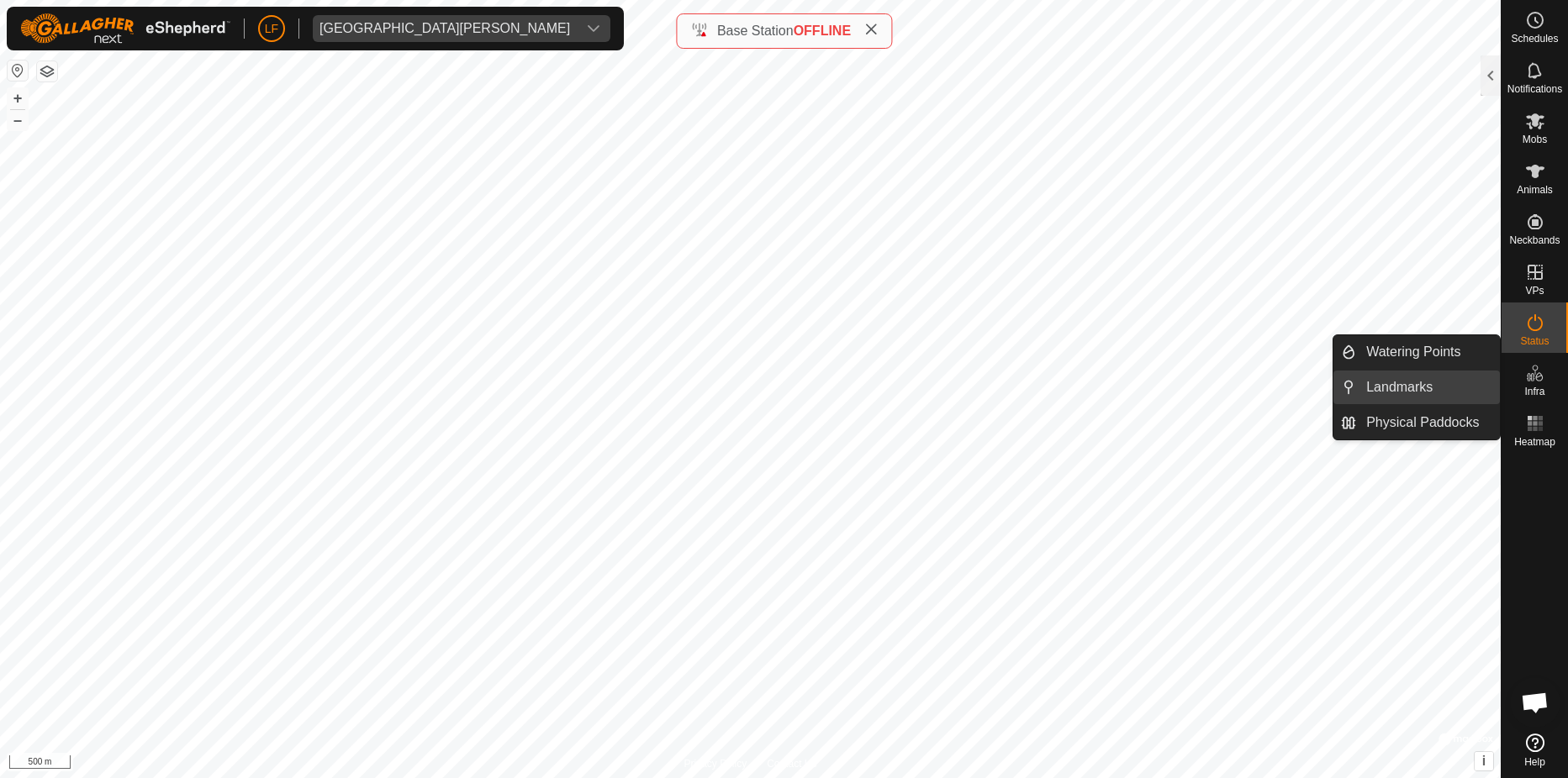
click at [1412, 379] on link "Landmarks" at bounding box center [1428, 388] width 144 height 34
click at [1350, 379] on li "Landmarks" at bounding box center [1417, 388] width 166 height 34
click at [1356, 381] on link "Landmarks" at bounding box center [1428, 388] width 144 height 34
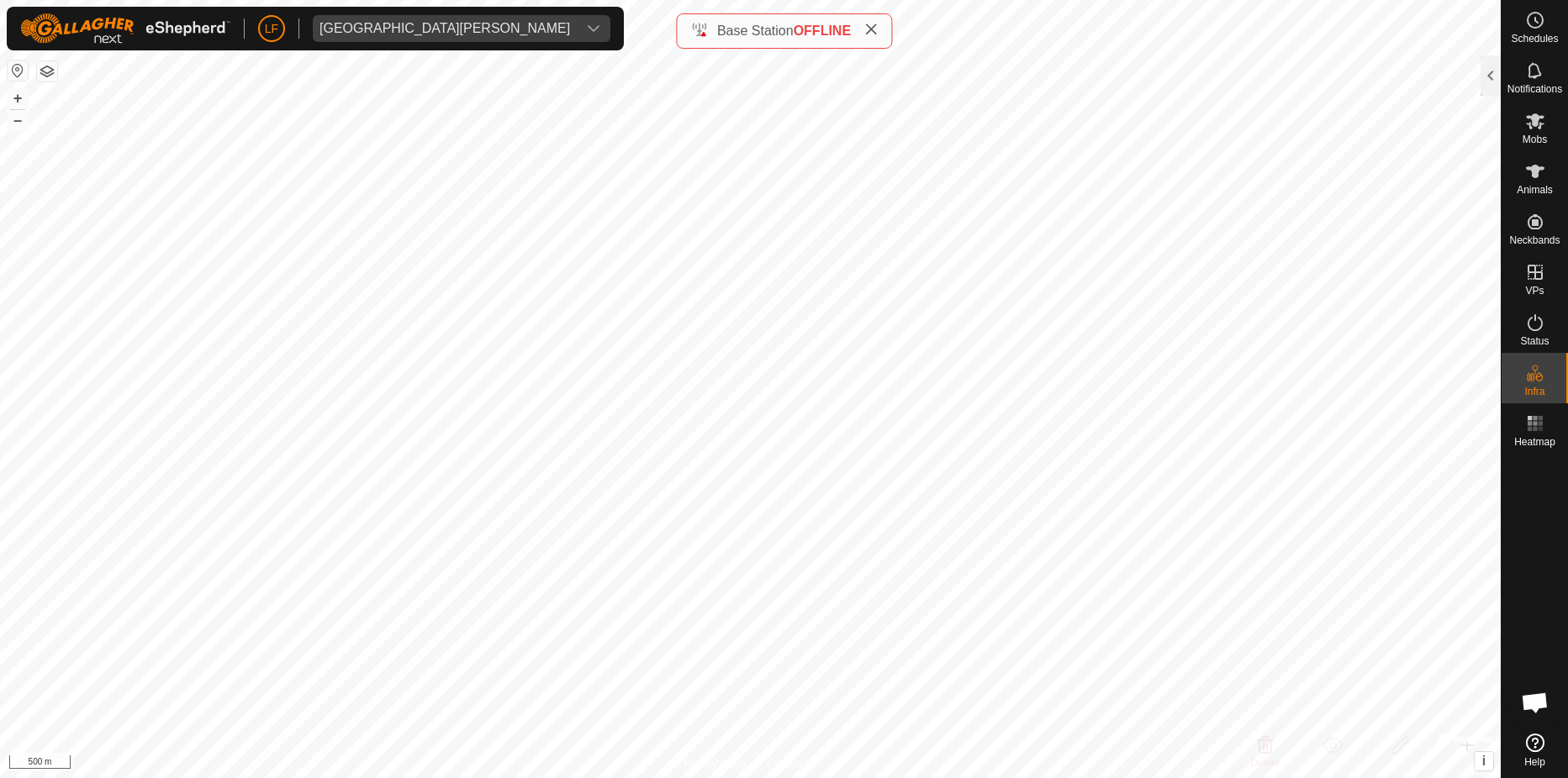
click at [22, 69] on button "button" at bounding box center [17, 70] width 20 height 20
click at [19, 116] on button "–" at bounding box center [17, 119] width 20 height 20
click at [16, 114] on button "–" at bounding box center [17, 119] width 20 height 20
click at [18, 116] on button "–" at bounding box center [17, 119] width 20 height 20
click at [1533, 737] on icon at bounding box center [1536, 743] width 19 height 19
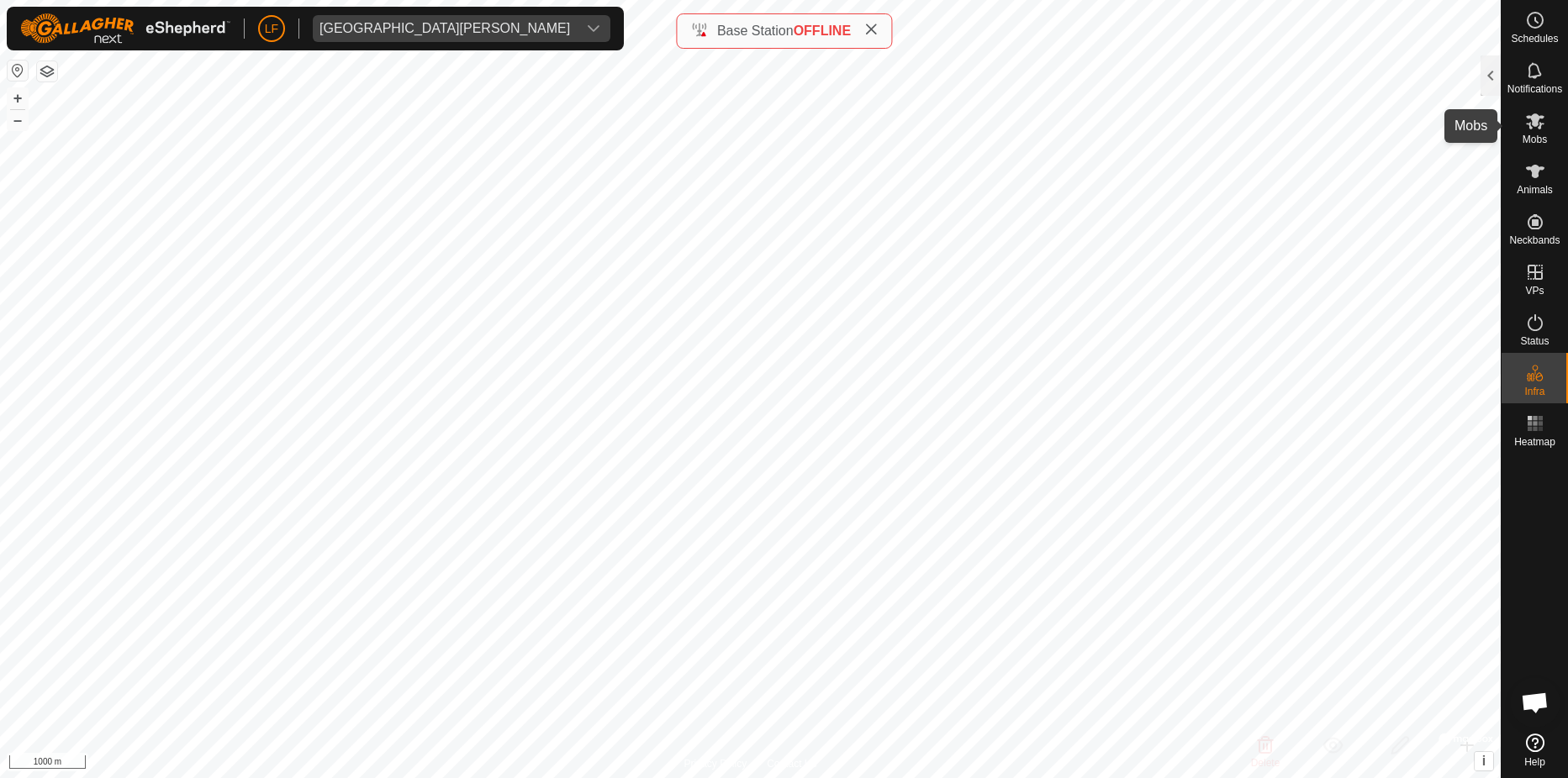
click at [1536, 121] on icon at bounding box center [1536, 121] width 19 height 16
click at [1530, 164] on icon at bounding box center [1535, 171] width 20 height 20
click at [1538, 120] on icon at bounding box center [1536, 121] width 19 height 16
